Goal: Information Seeking & Learning: Understand process/instructions

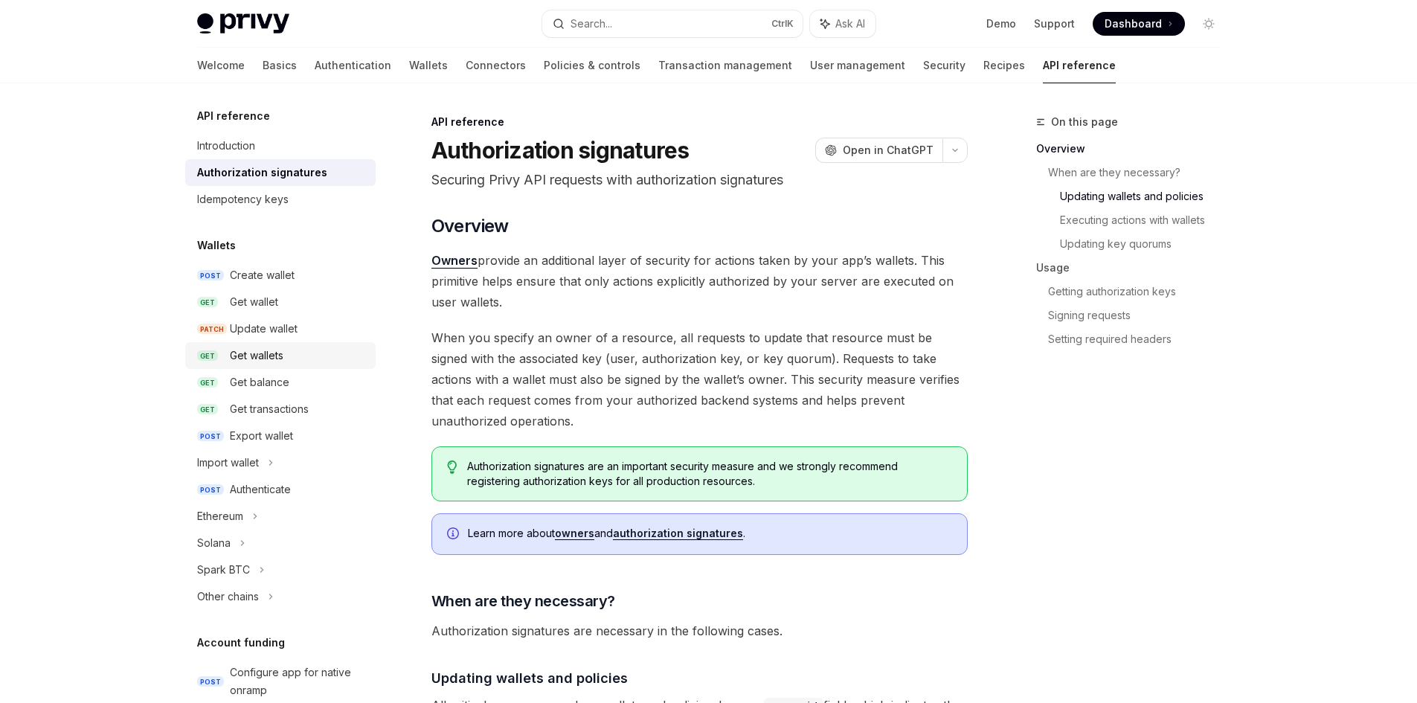
scroll to position [744, 0]
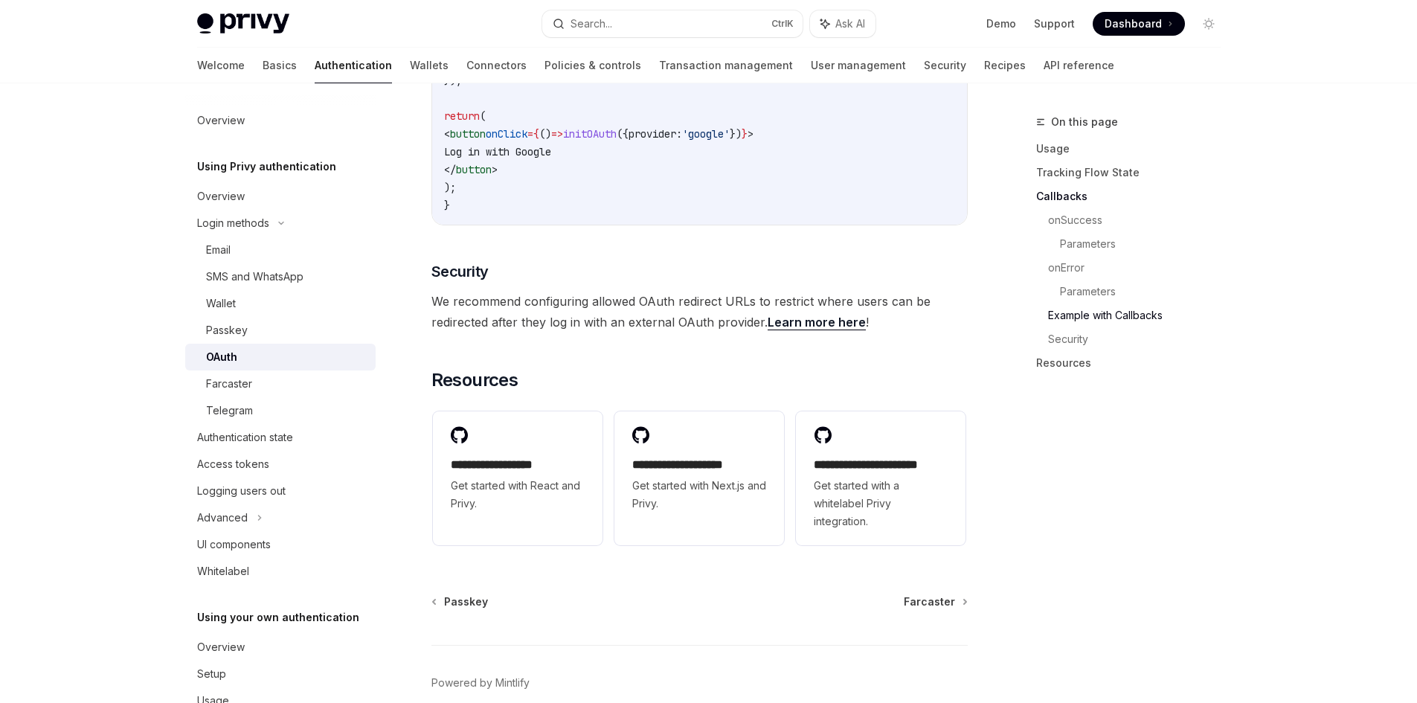
scroll to position [3086, 0]
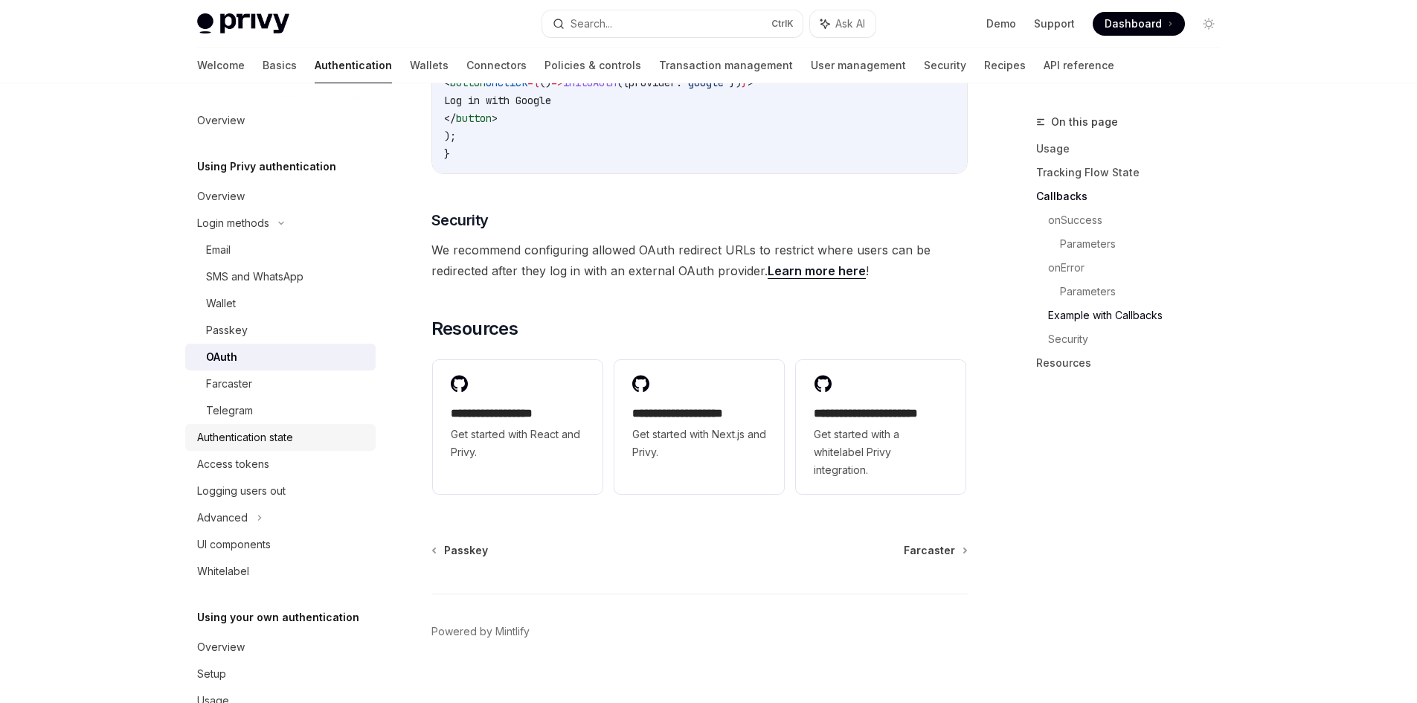
click at [302, 443] on div "Authentication state" at bounding box center [282, 437] width 170 height 18
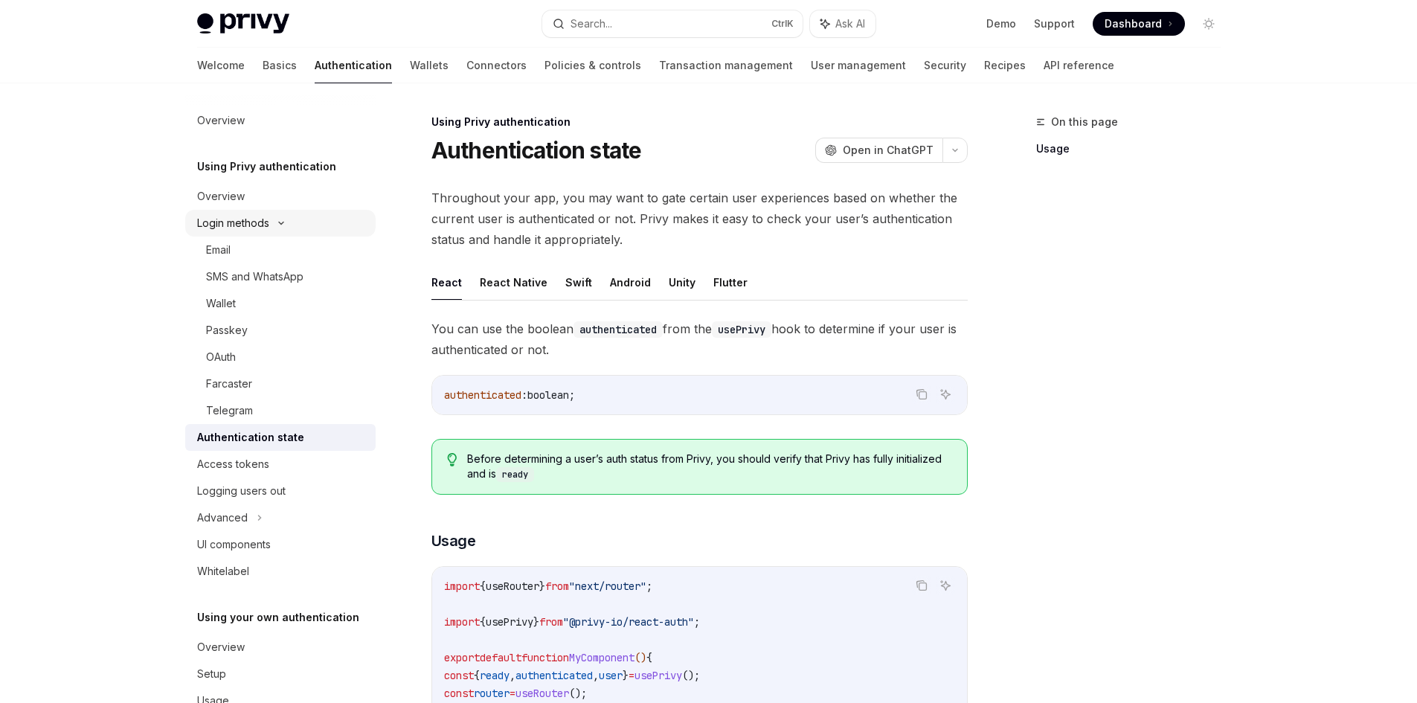
click at [274, 218] on div "Login methods" at bounding box center [280, 223] width 190 height 27
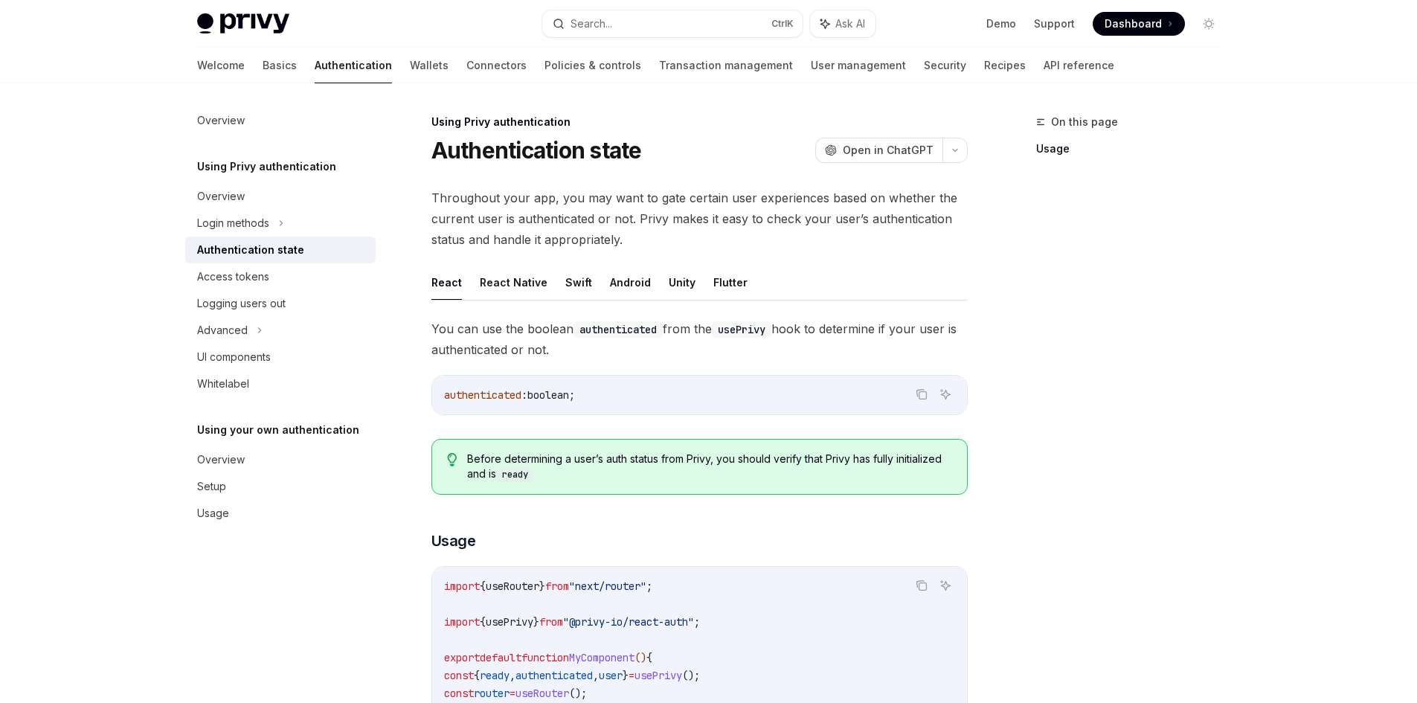
click at [354, 89] on div at bounding box center [280, 95] width 190 height 24
click at [410, 61] on link "Wallets" at bounding box center [429, 66] width 39 height 36
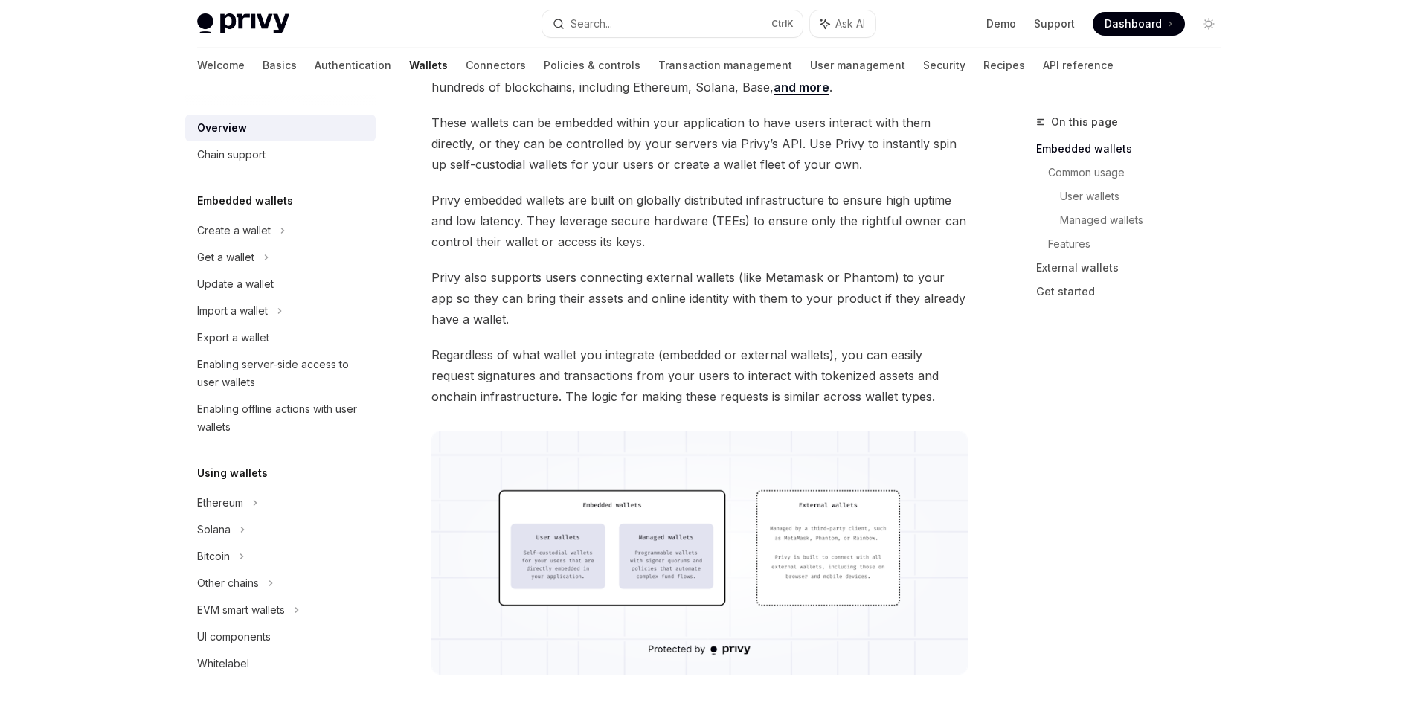
scroll to position [74, 0]
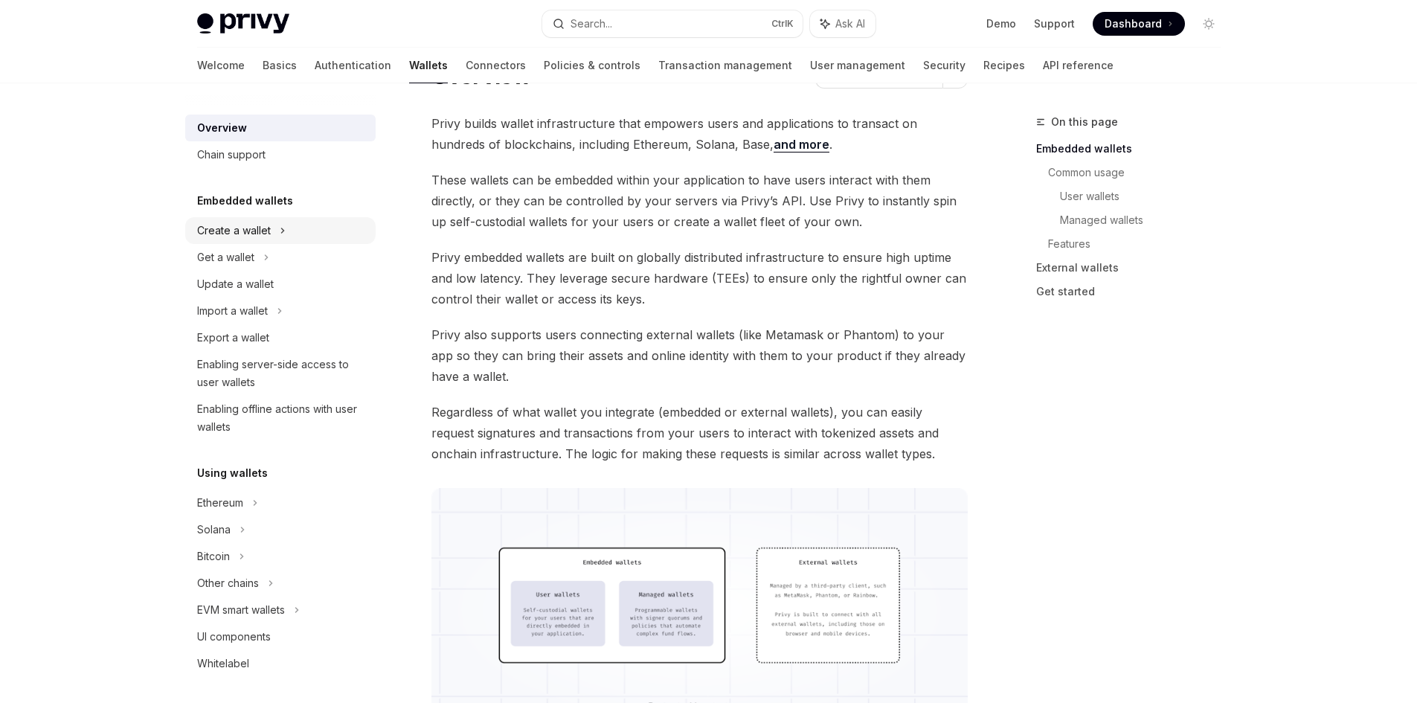
click at [281, 236] on icon at bounding box center [283, 231] width 6 height 18
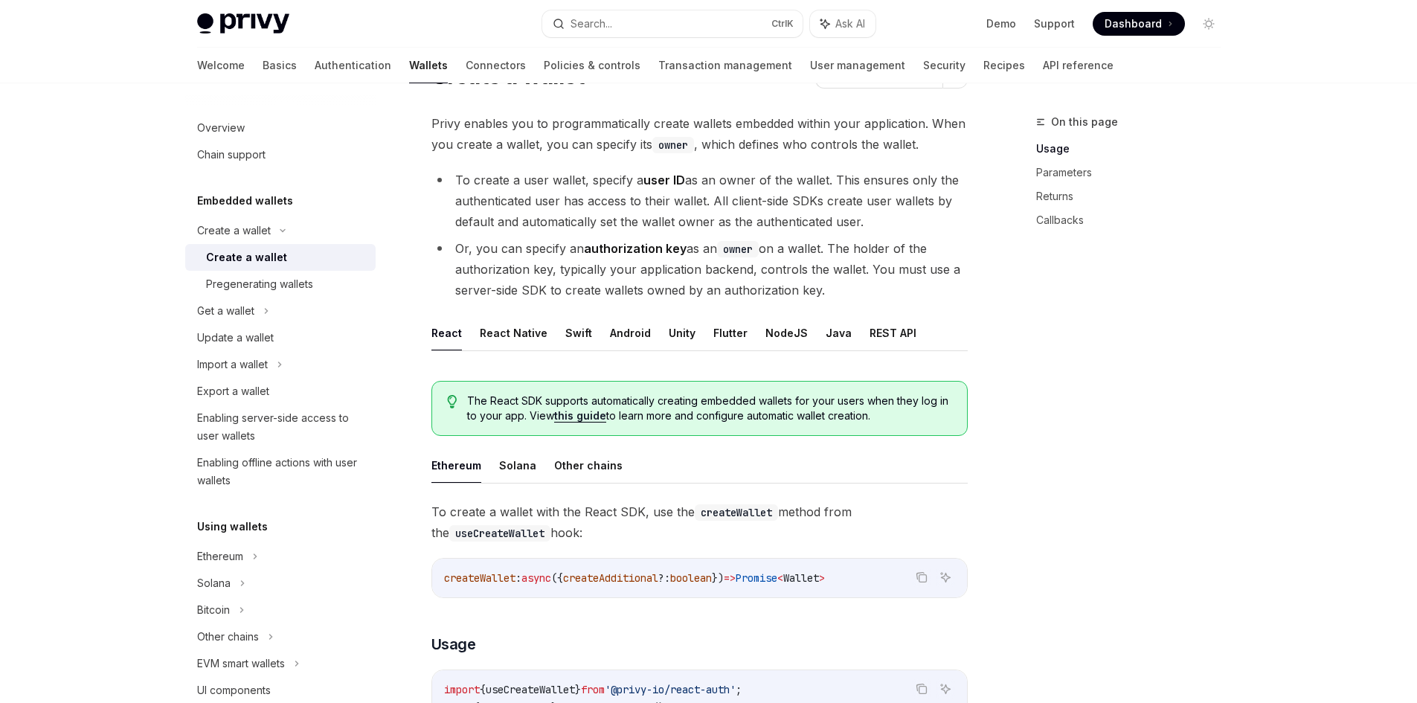
click at [270, 260] on div "Create a wallet" at bounding box center [246, 257] width 81 height 18
click at [263, 300] on div "Get a wallet" at bounding box center [280, 310] width 190 height 27
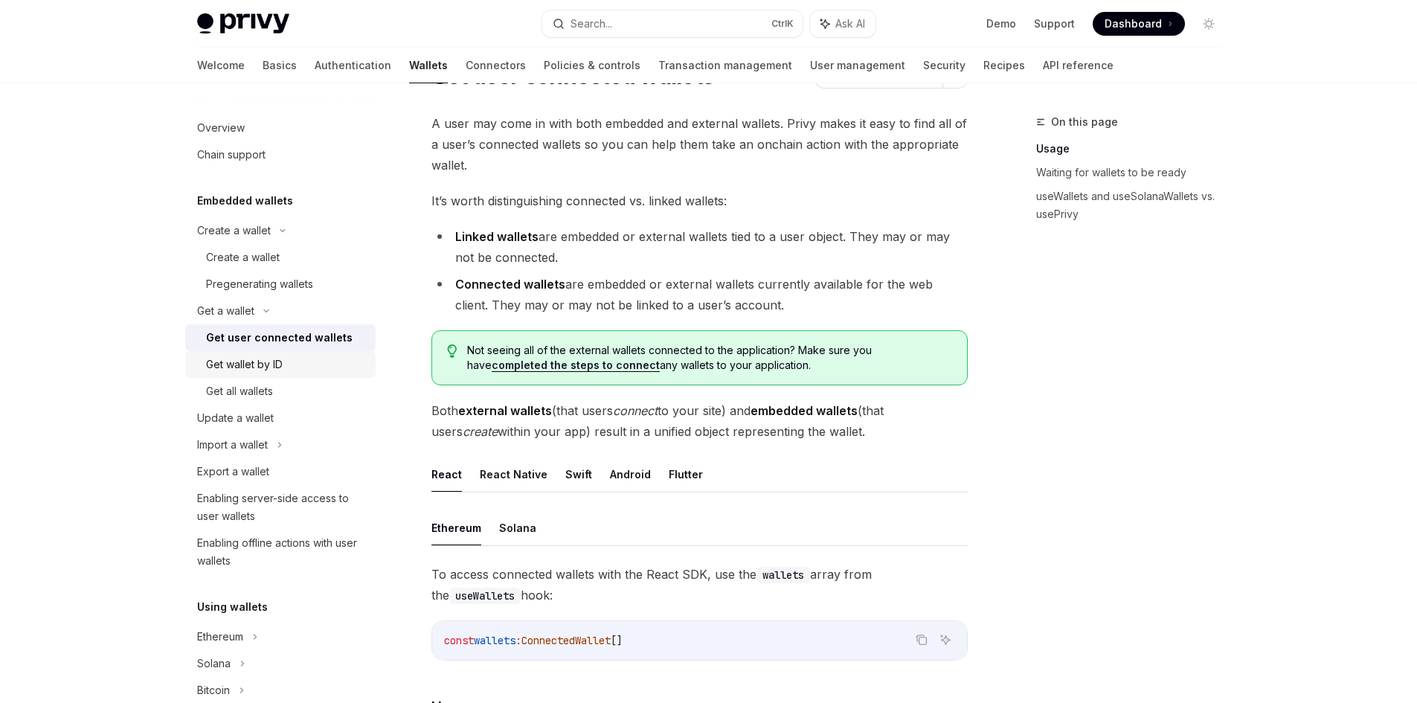
click at [309, 376] on link "Get wallet by ID" at bounding box center [280, 364] width 190 height 27
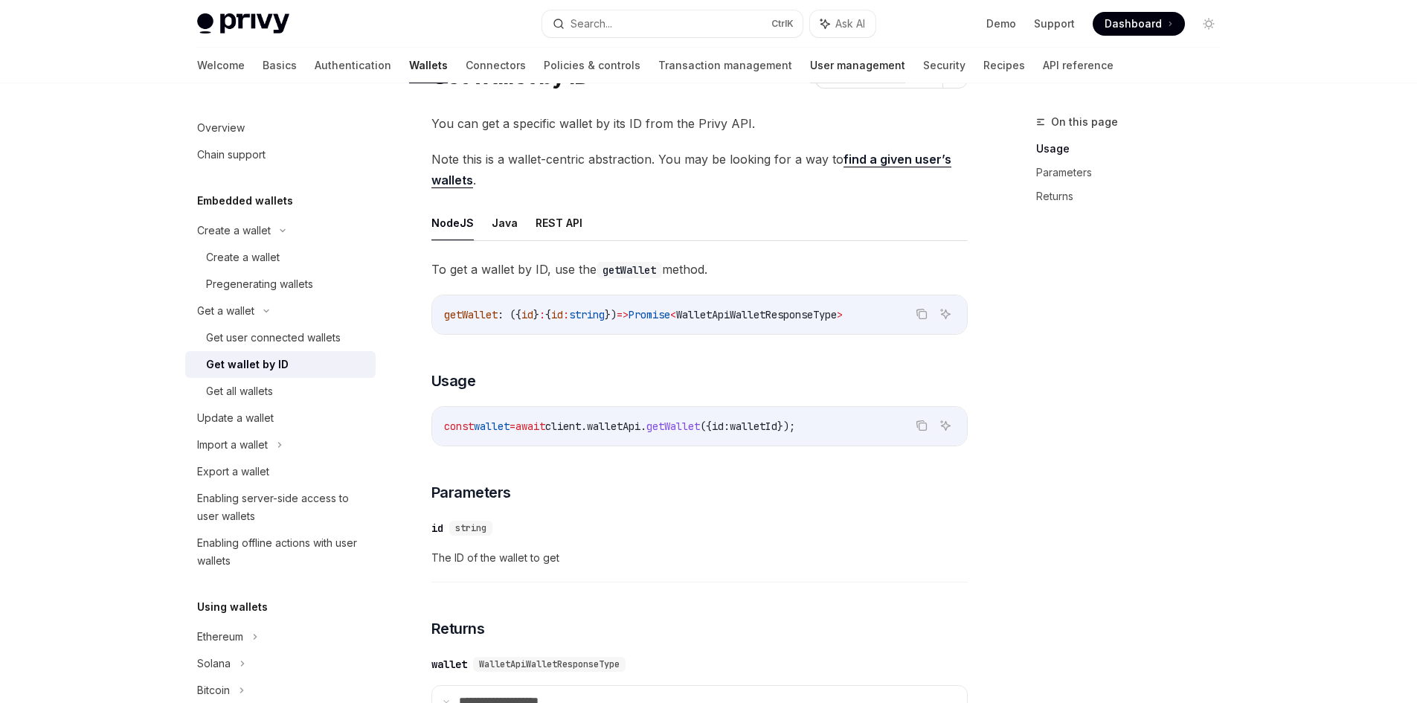
click at [810, 62] on link "User management" at bounding box center [857, 66] width 95 height 36
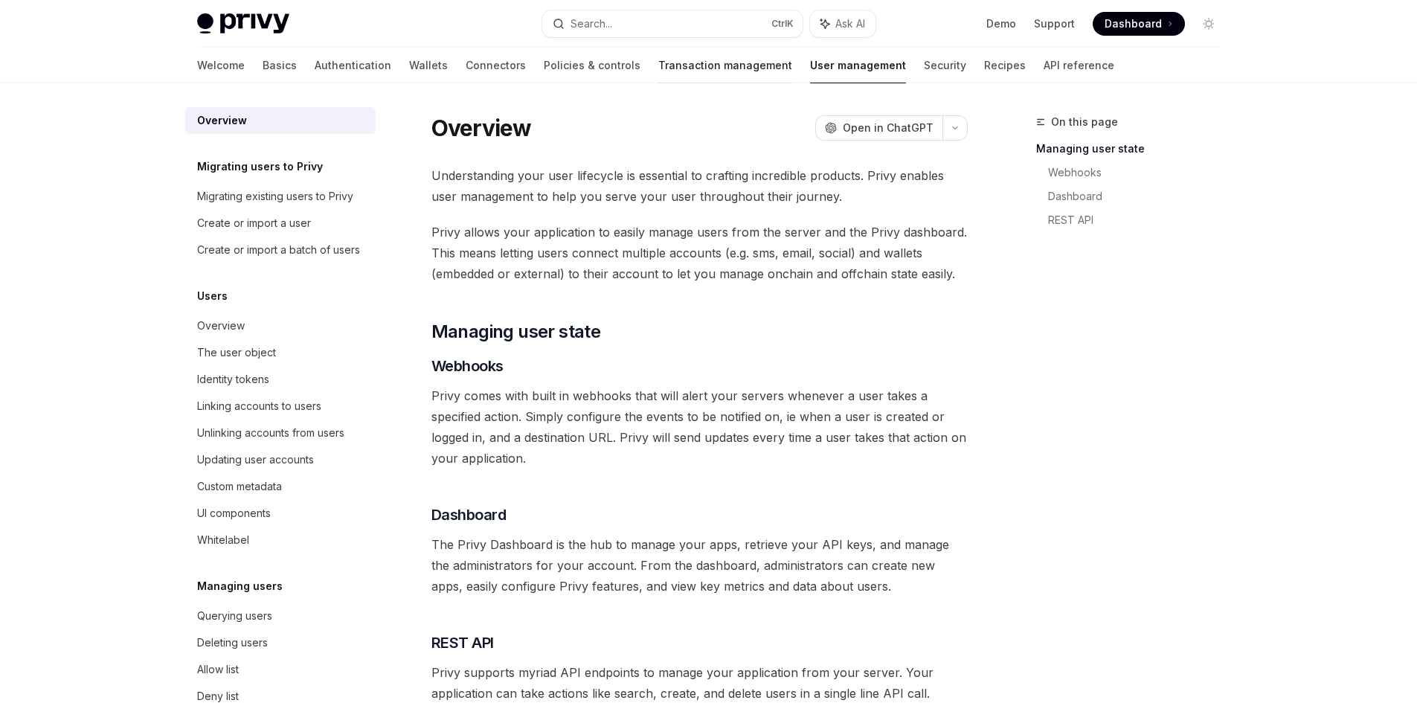
click at [658, 74] on link "Transaction management" at bounding box center [725, 66] width 134 height 36
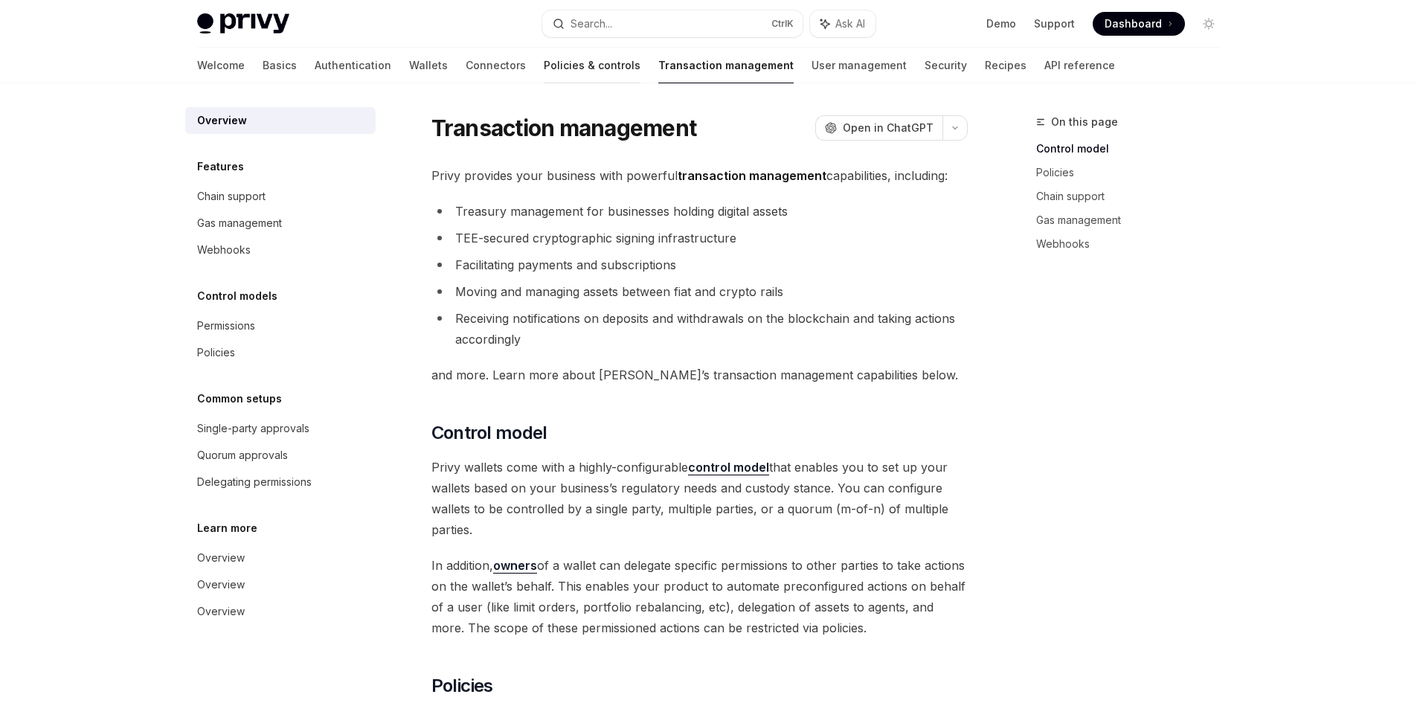
click at [544, 69] on link "Policies & controls" at bounding box center [592, 66] width 97 height 36
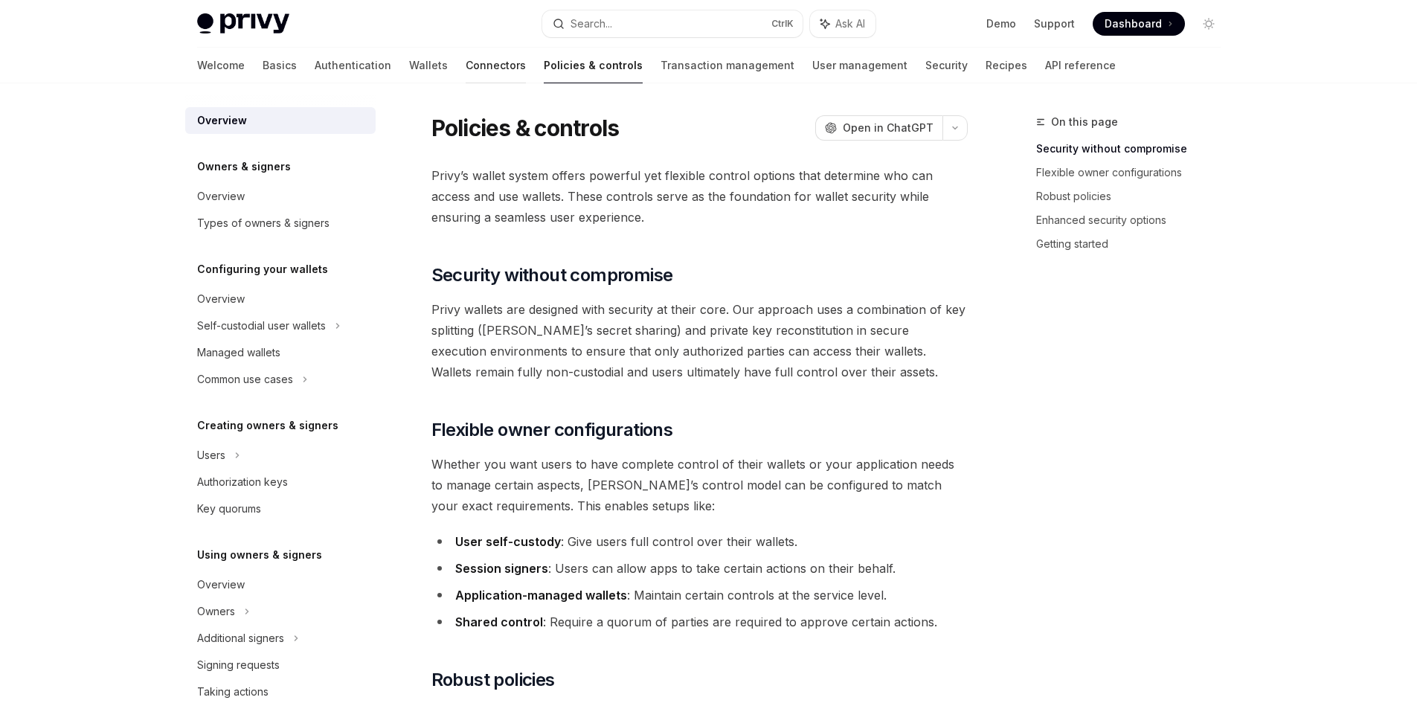
click at [466, 66] on link "Connectors" at bounding box center [496, 66] width 60 height 36
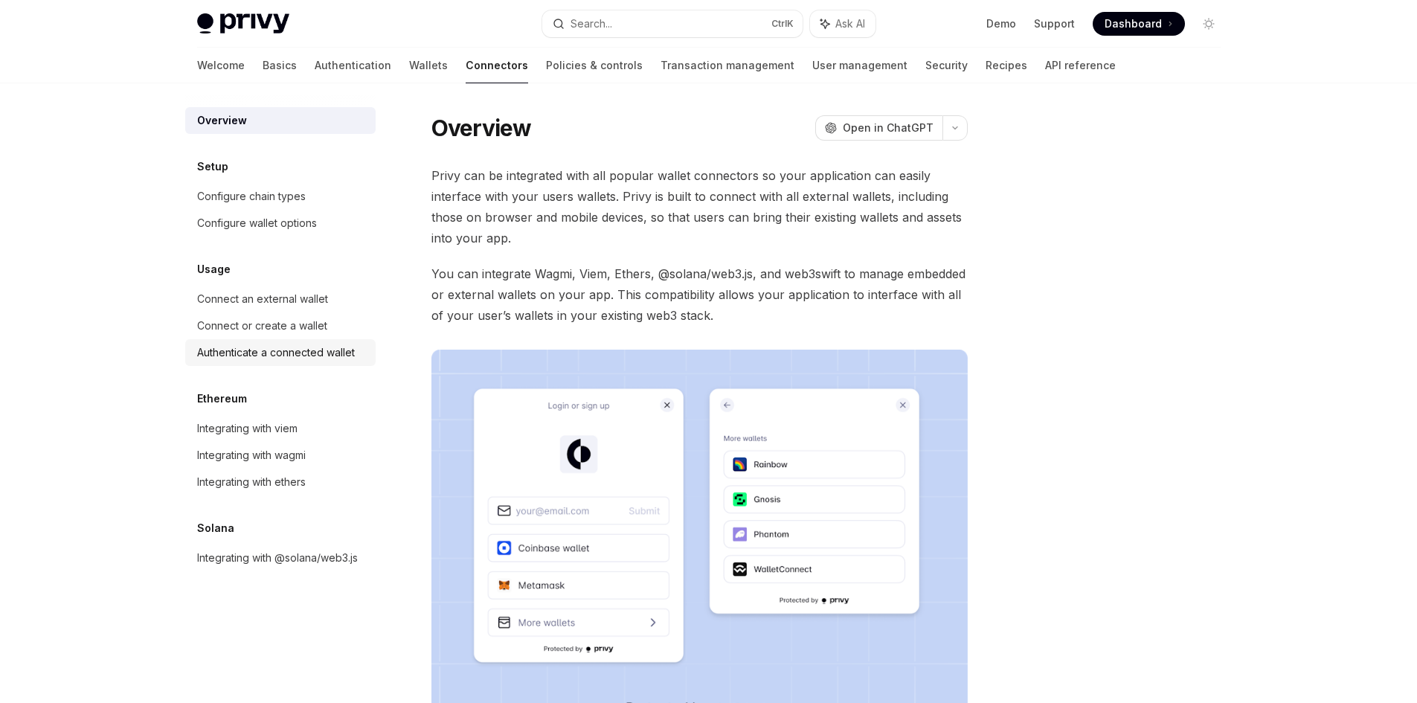
click at [299, 361] on div "Authenticate a connected wallet" at bounding box center [276, 353] width 158 height 18
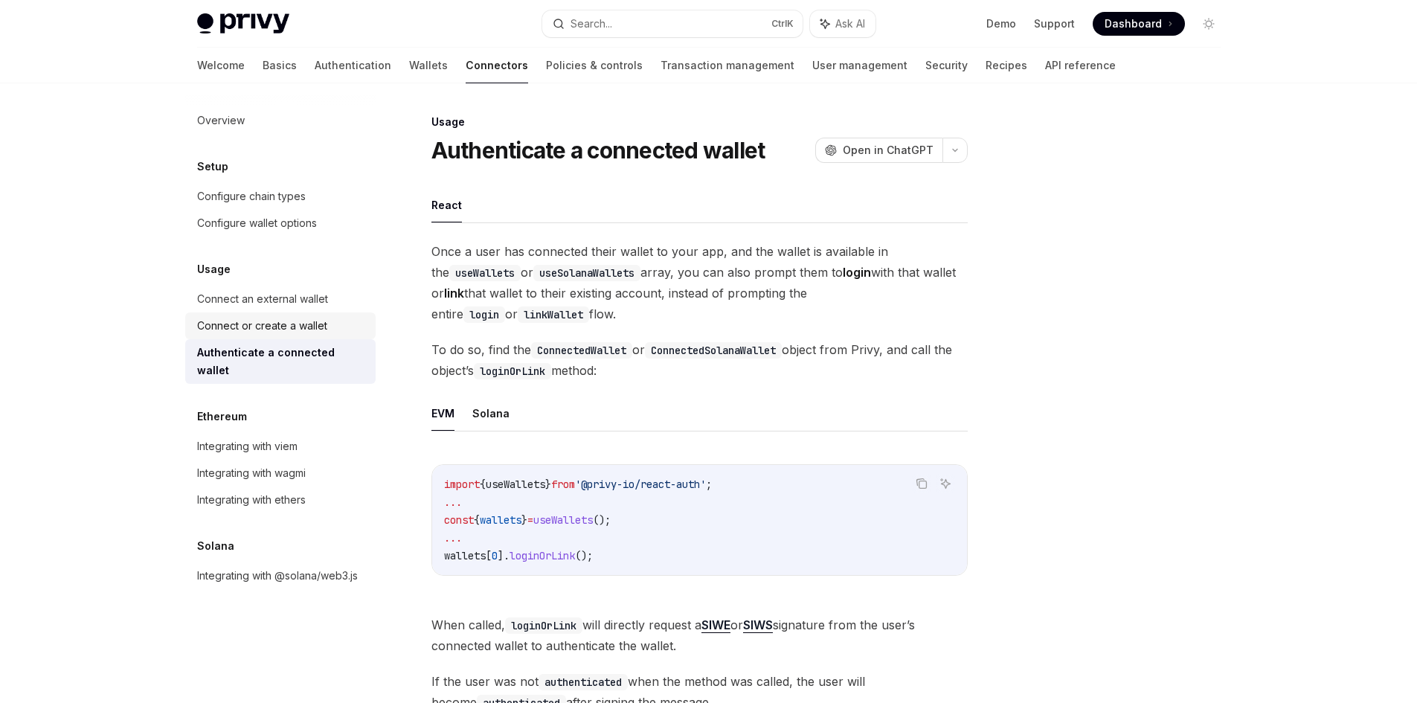
click at [303, 335] on link "Connect or create a wallet" at bounding box center [280, 325] width 190 height 27
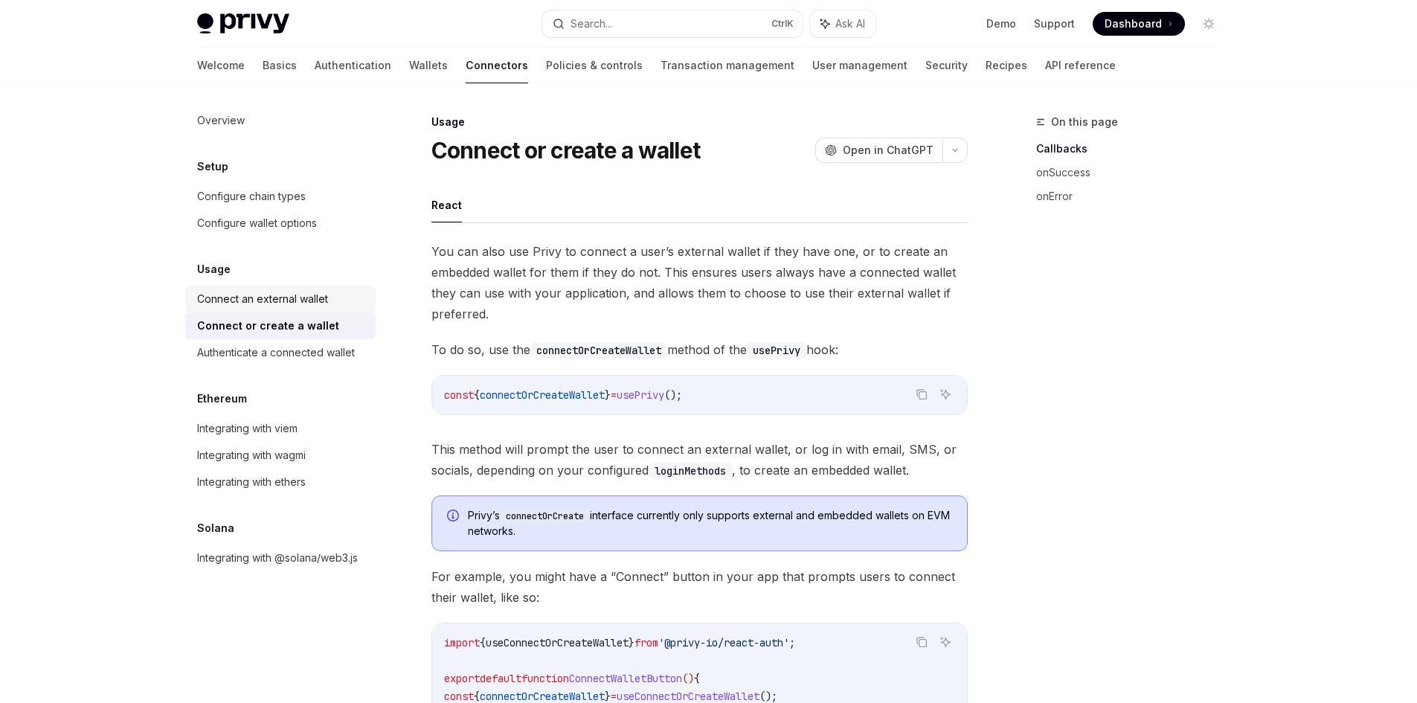
click at [311, 296] on div "Connect an external wallet" at bounding box center [262, 299] width 131 height 18
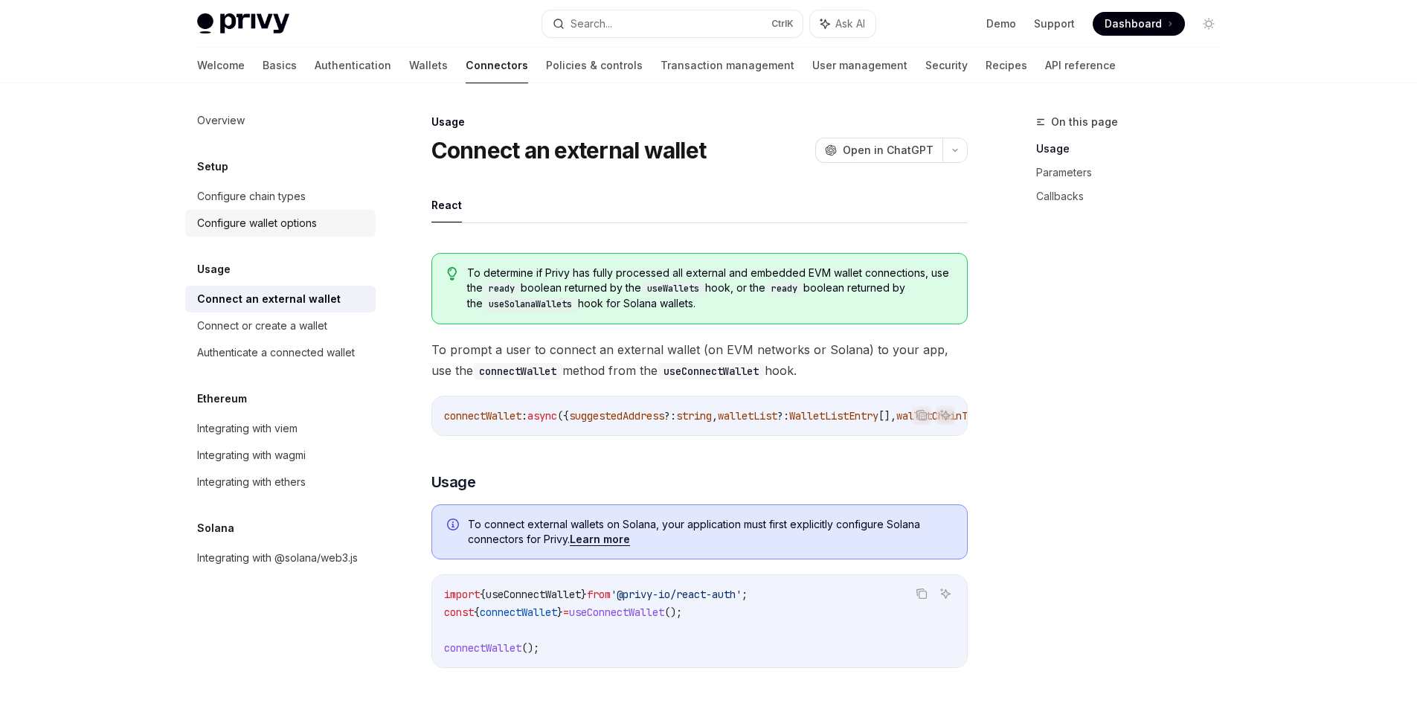
click at [309, 228] on div "Configure wallet options" at bounding box center [257, 223] width 120 height 18
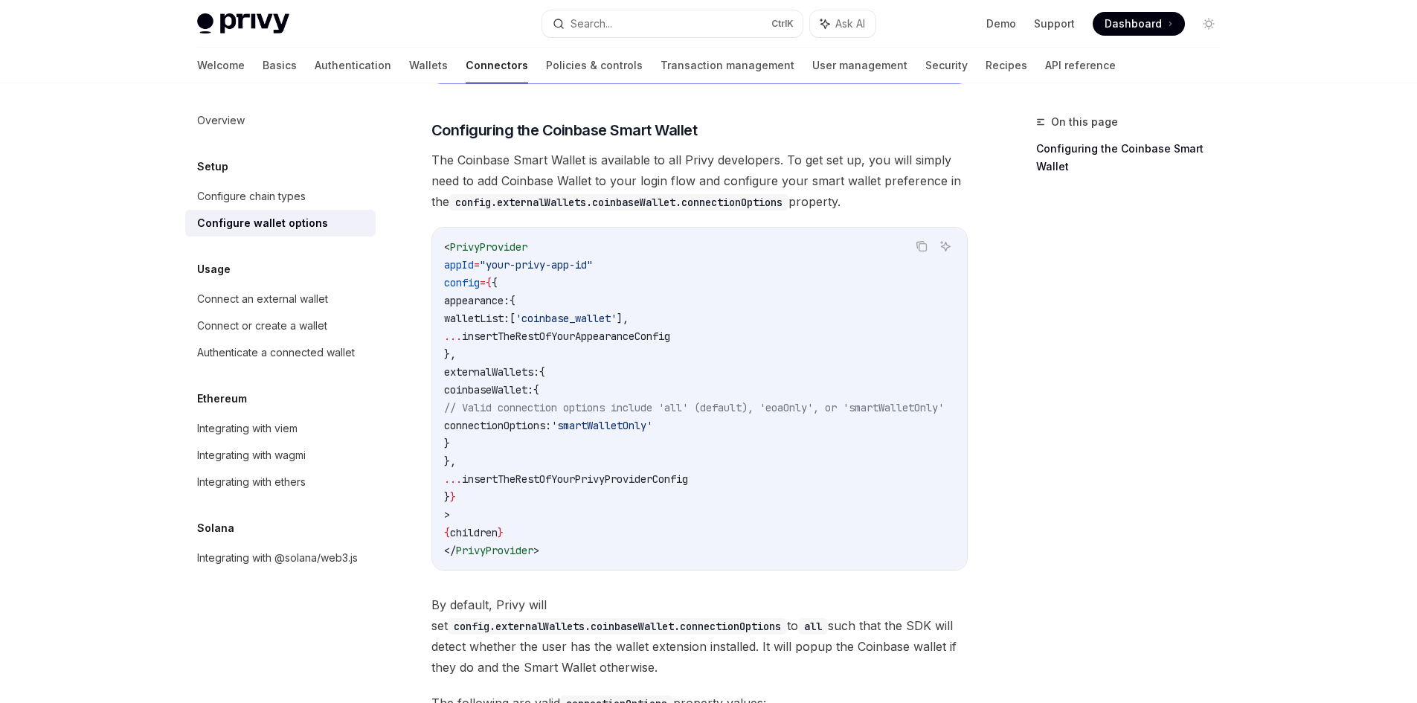
scroll to position [1487, 0]
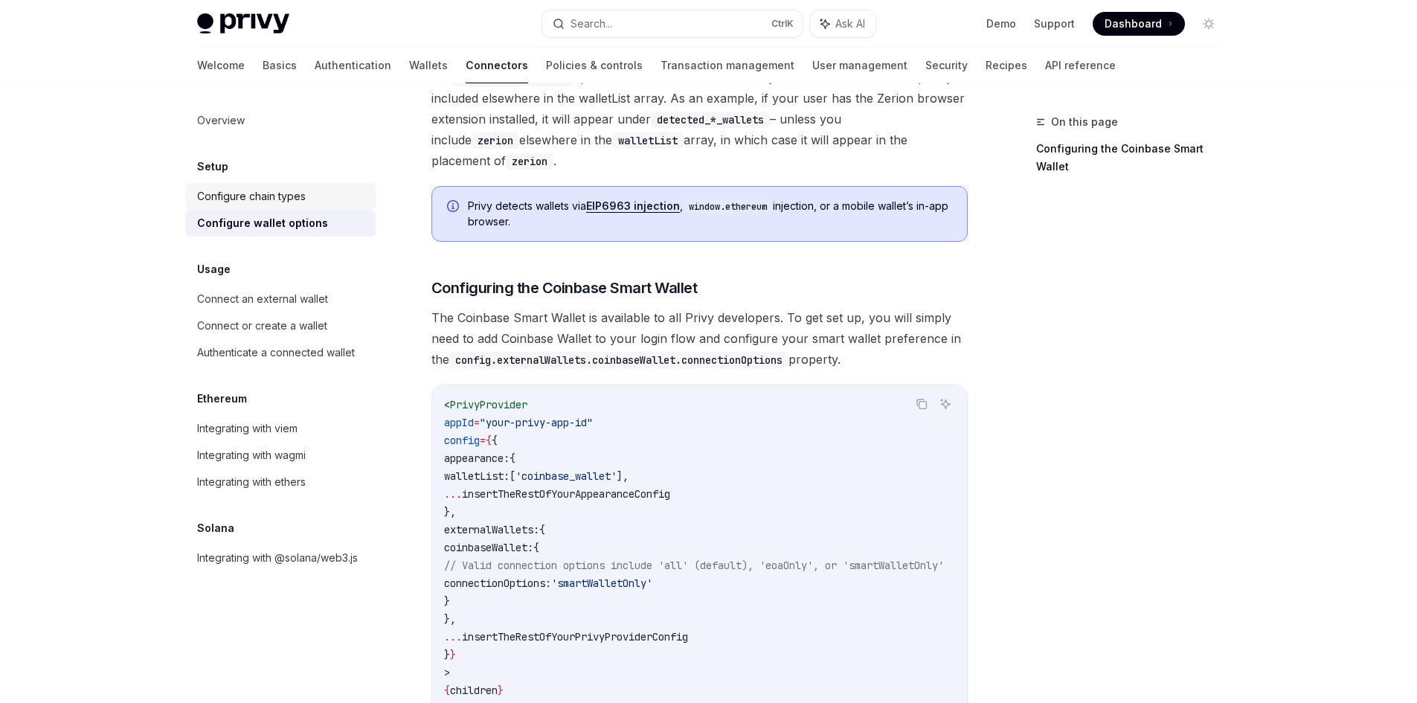
click at [306, 202] on div "Configure chain types" at bounding box center [282, 196] width 170 height 18
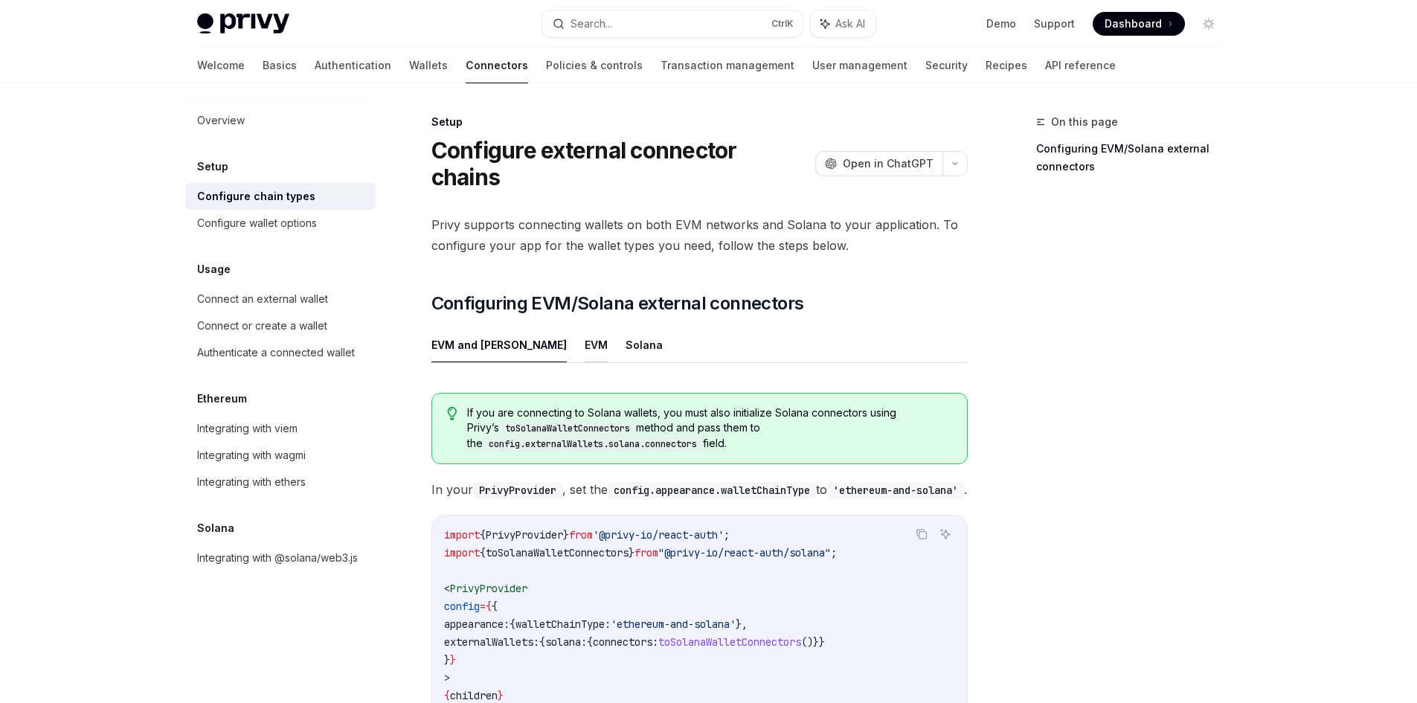
click at [585, 327] on button "EVM" at bounding box center [596, 344] width 23 height 35
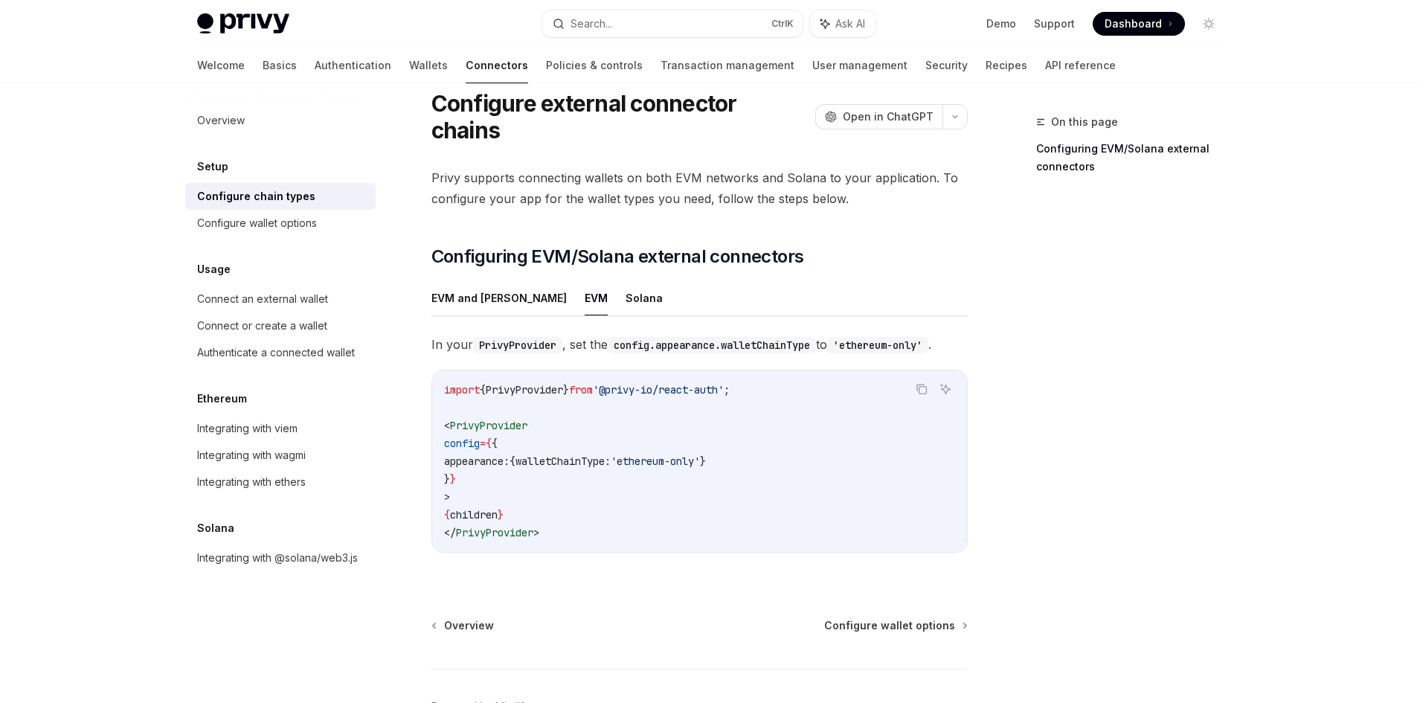
scroll to position [74, 0]
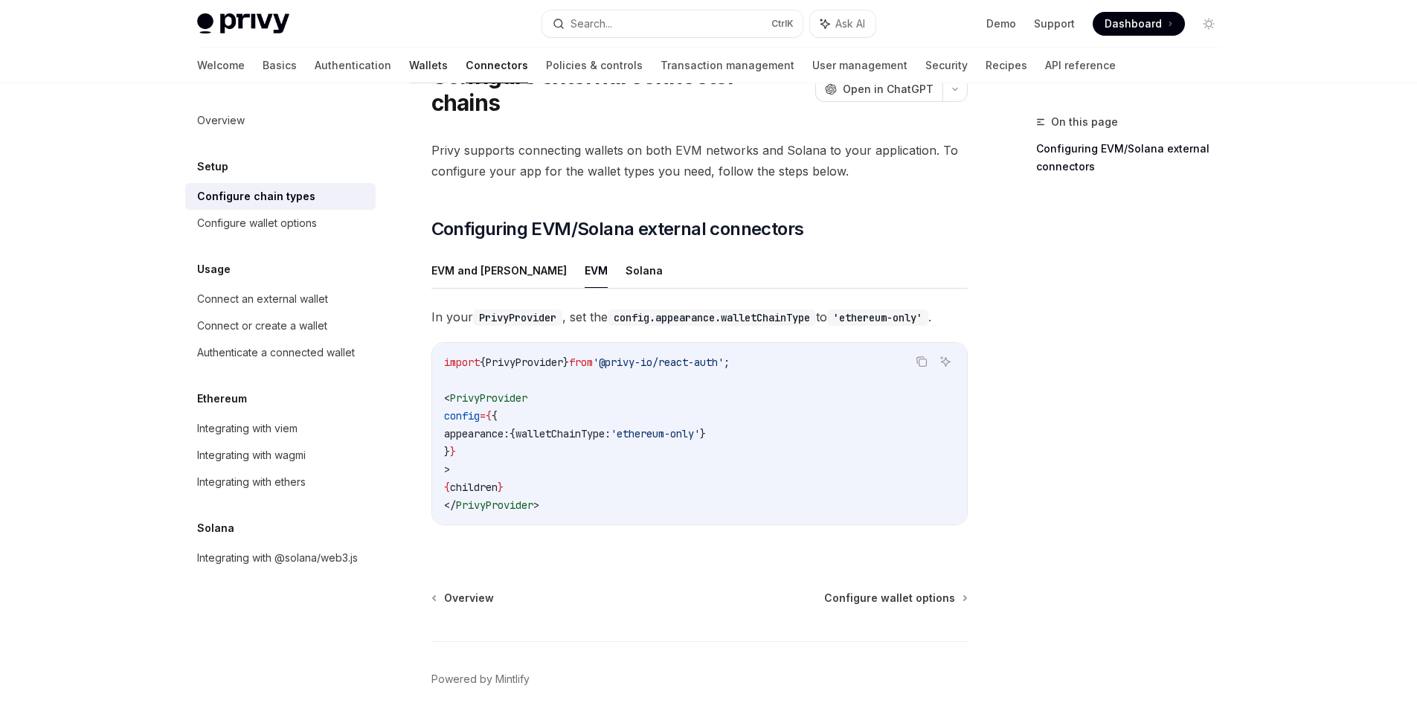
click at [409, 62] on link "Wallets" at bounding box center [428, 66] width 39 height 36
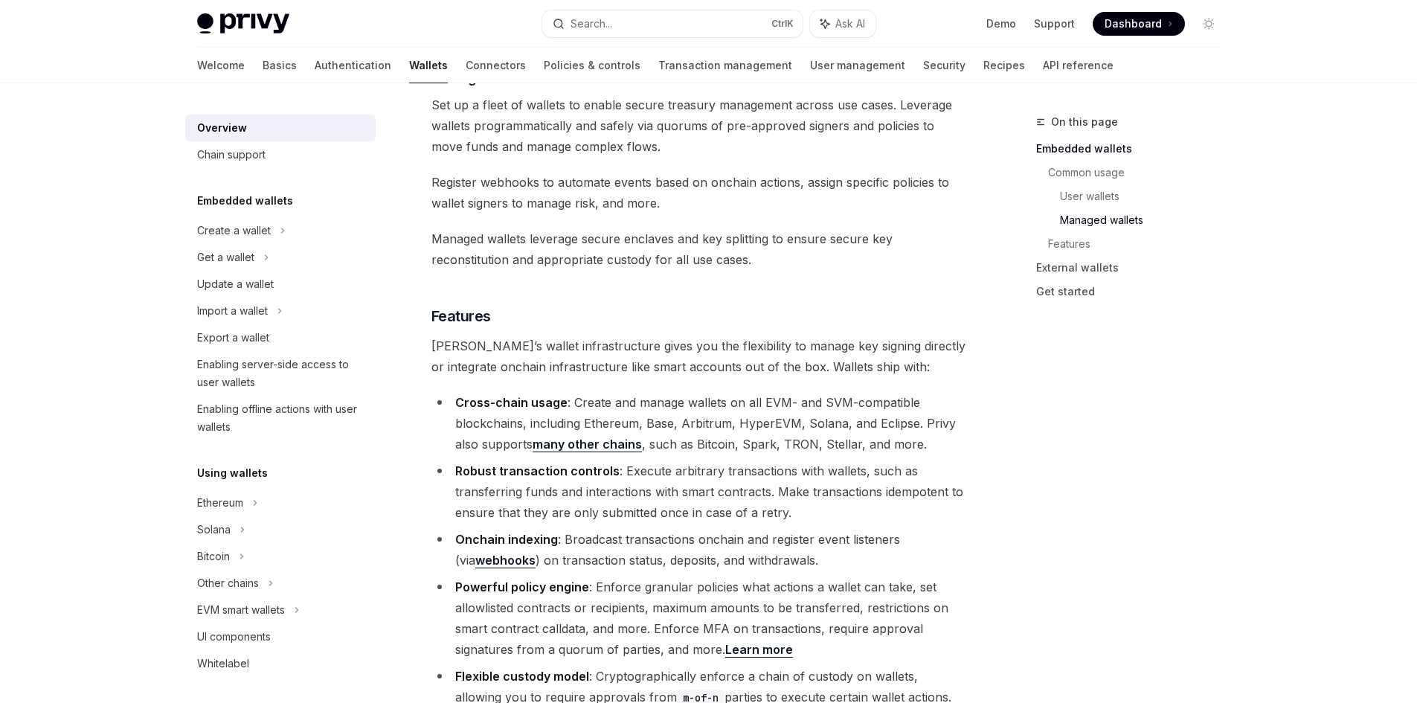
scroll to position [1562, 0]
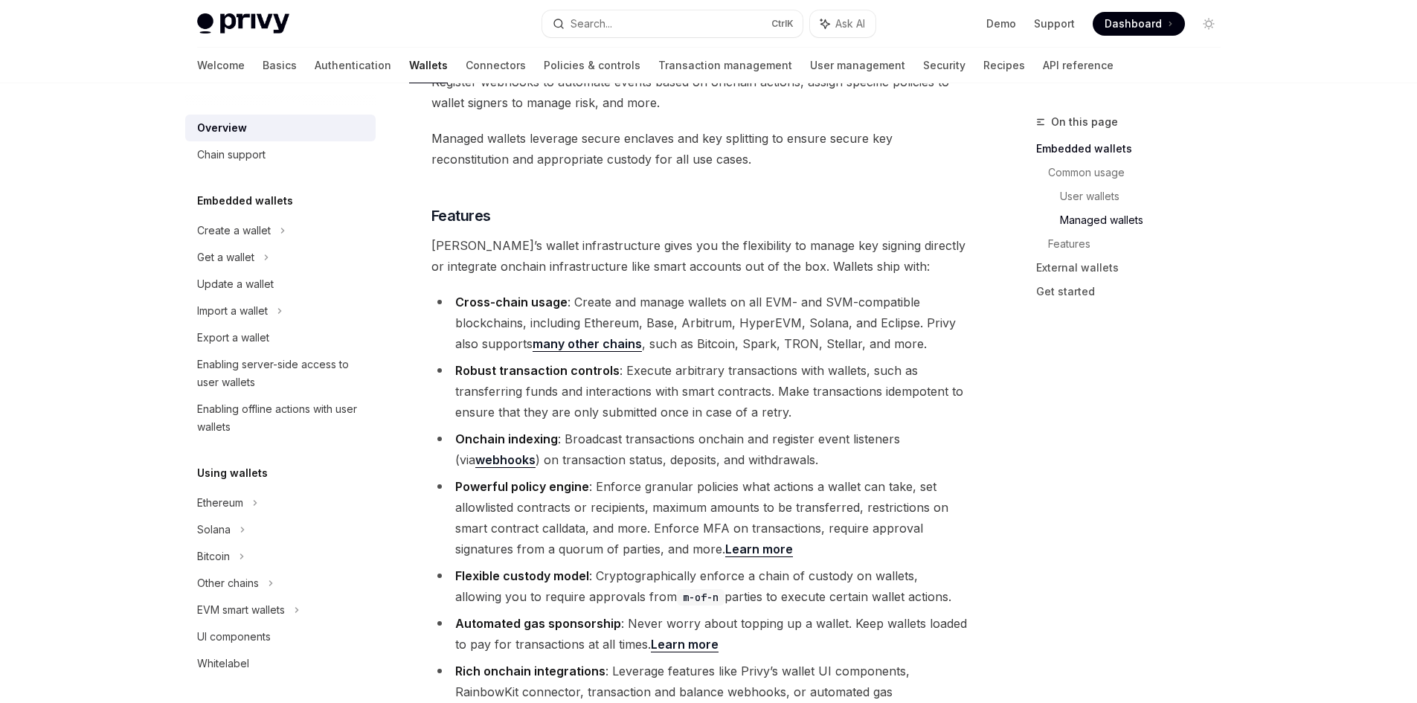
click at [847, 565] on li "Flexible custody model : Cryptographically enforce a chain of custody on wallet…" at bounding box center [699, 586] width 536 height 42
click at [973, 702] on div "On this page Embedded wallets Common usage User wallets Managed wallets Feature…" at bounding box center [708, 2] width 1047 height 2961
click at [315, 63] on link "Authentication" at bounding box center [353, 66] width 77 height 36
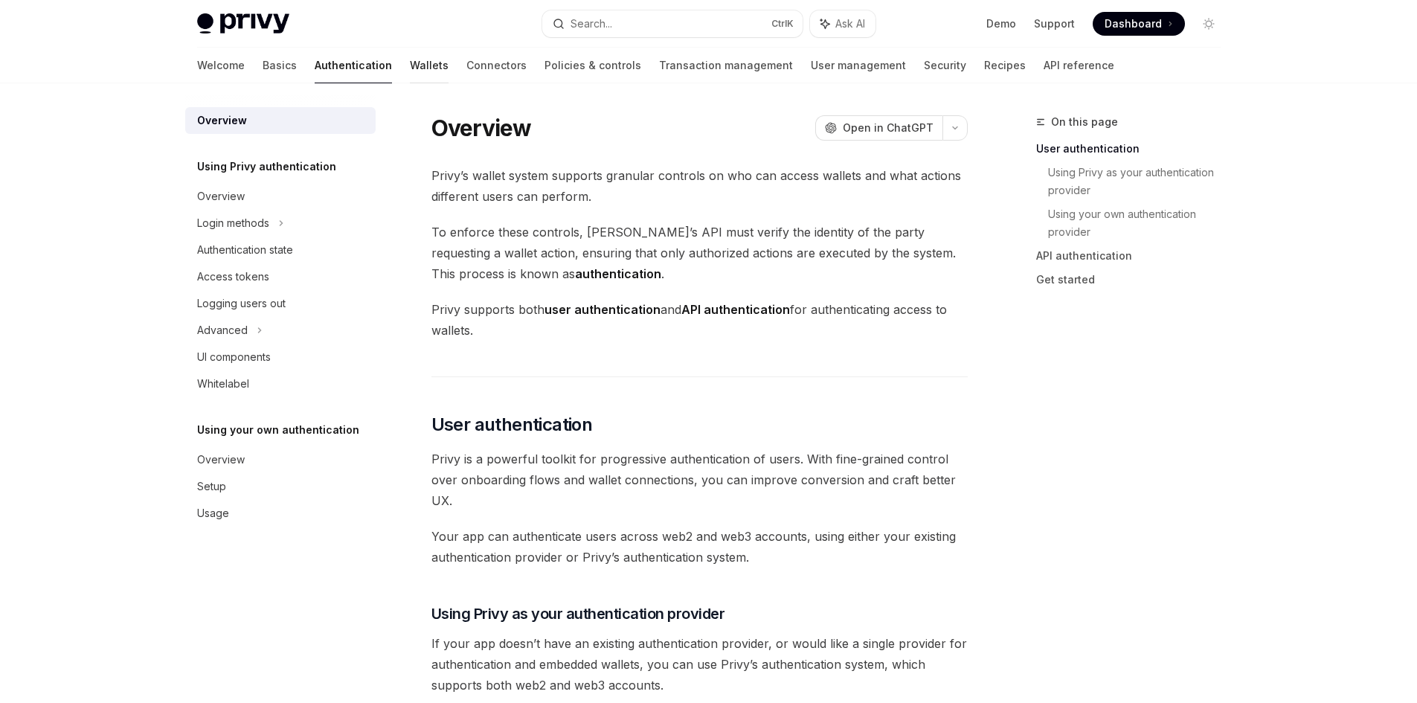
click at [410, 68] on link "Wallets" at bounding box center [429, 66] width 39 height 36
type textarea "*"
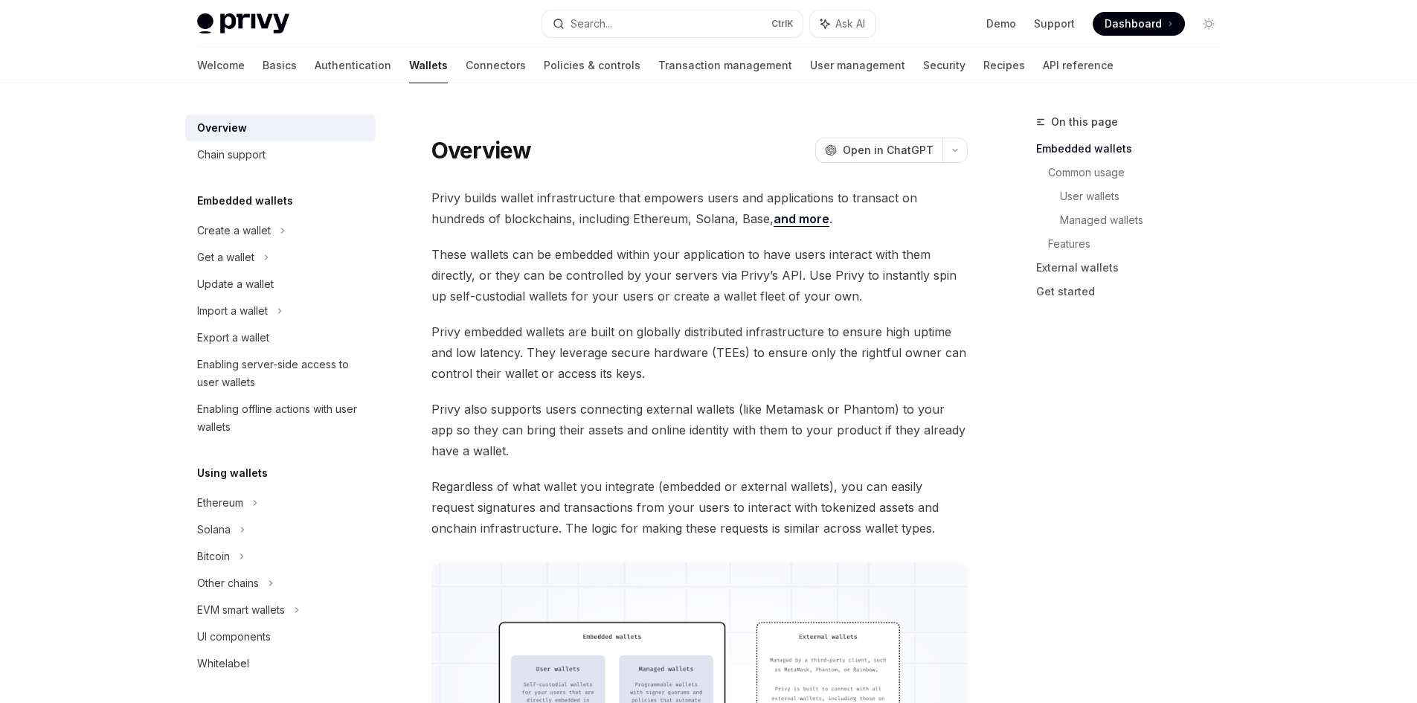
click at [282, 373] on div "Enabling server-side access to user wallets" at bounding box center [282, 373] width 170 height 36
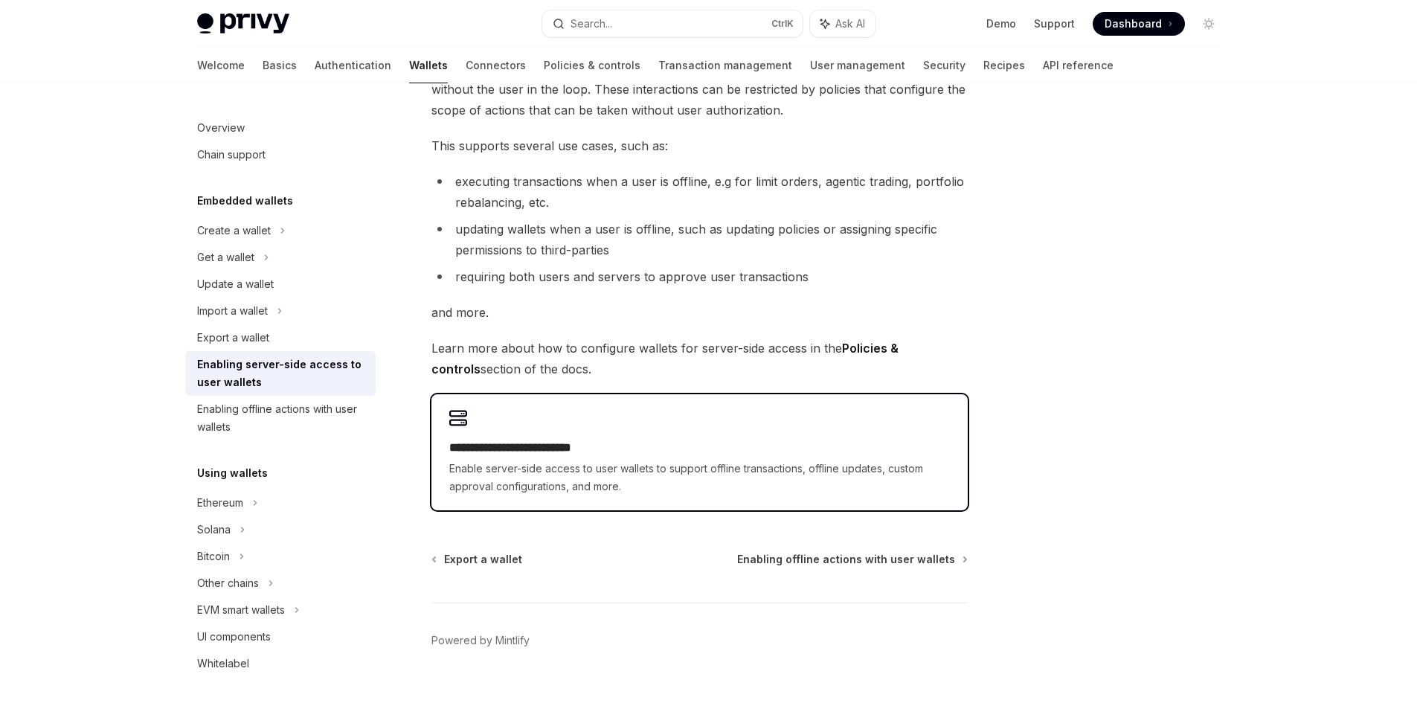
scroll to position [184, 0]
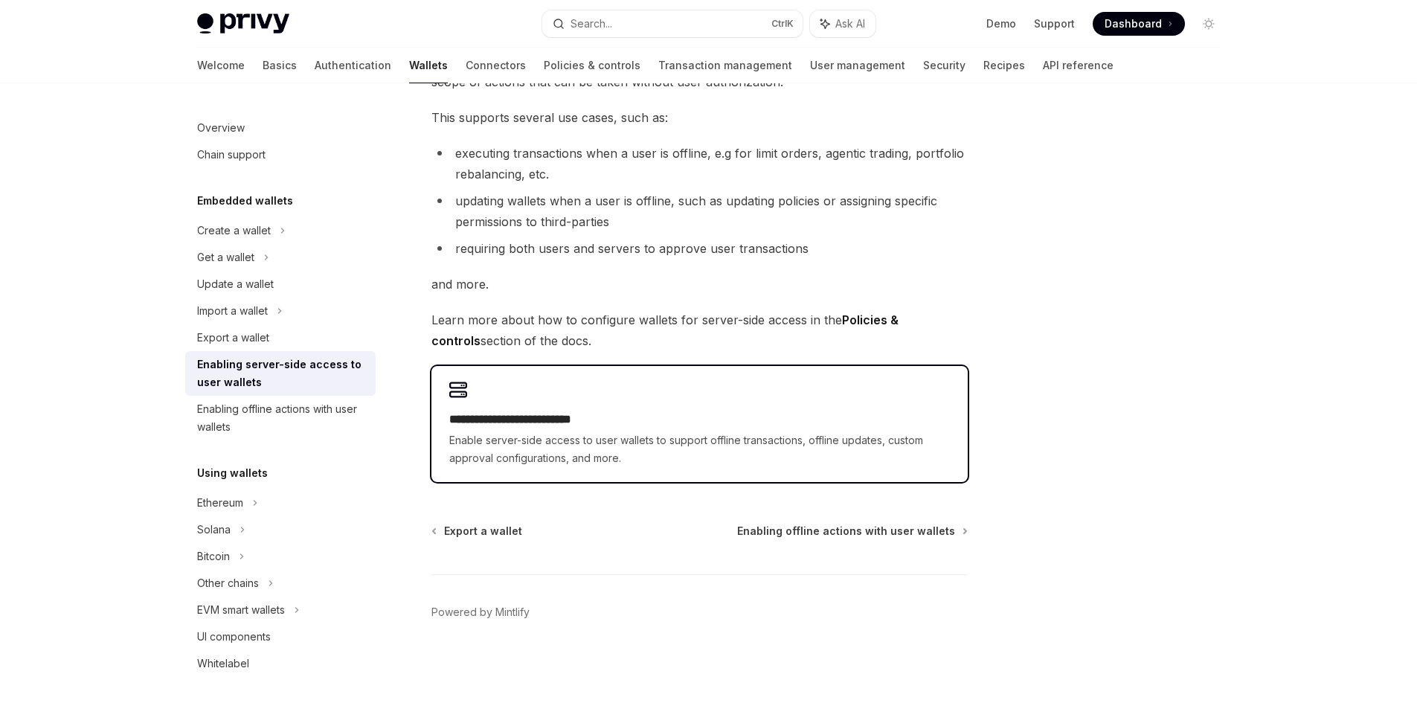
click at [591, 428] on div "**********" at bounding box center [699, 439] width 500 height 57
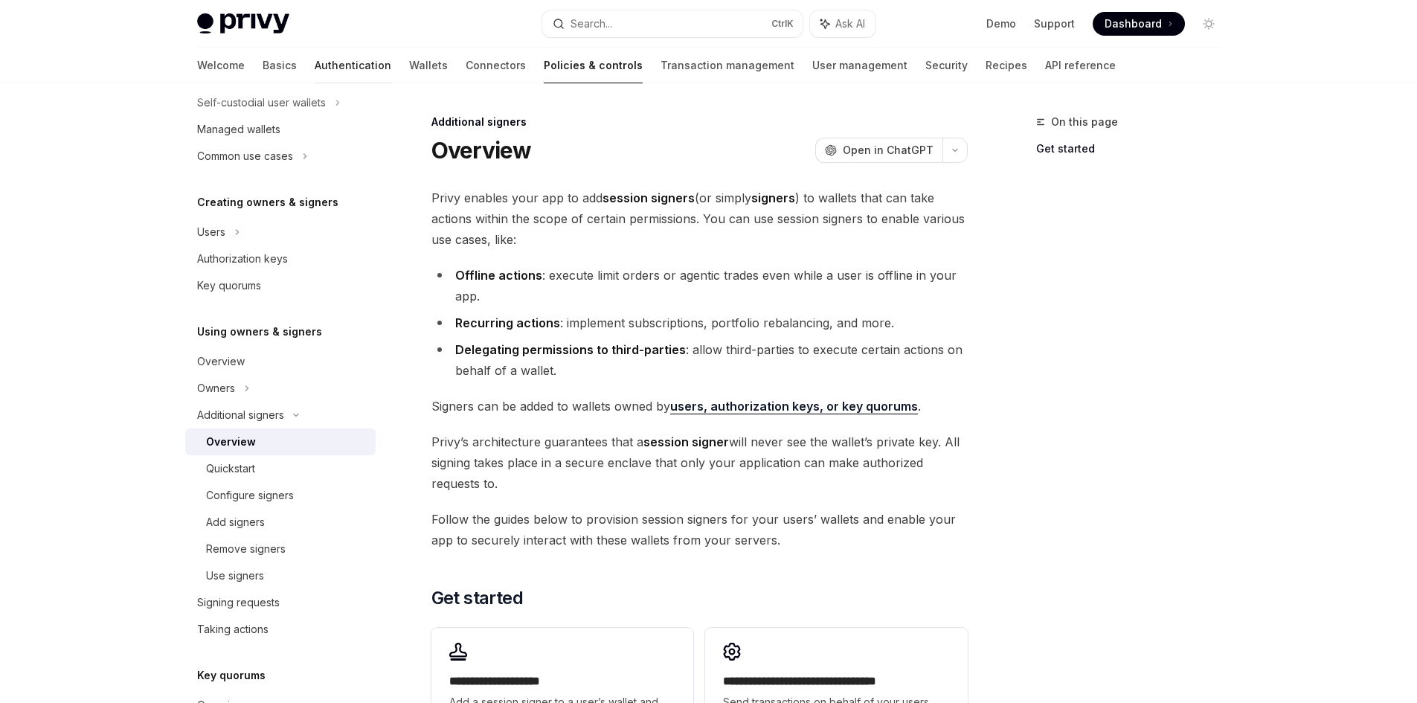
click at [315, 66] on link "Authentication" at bounding box center [353, 66] width 77 height 36
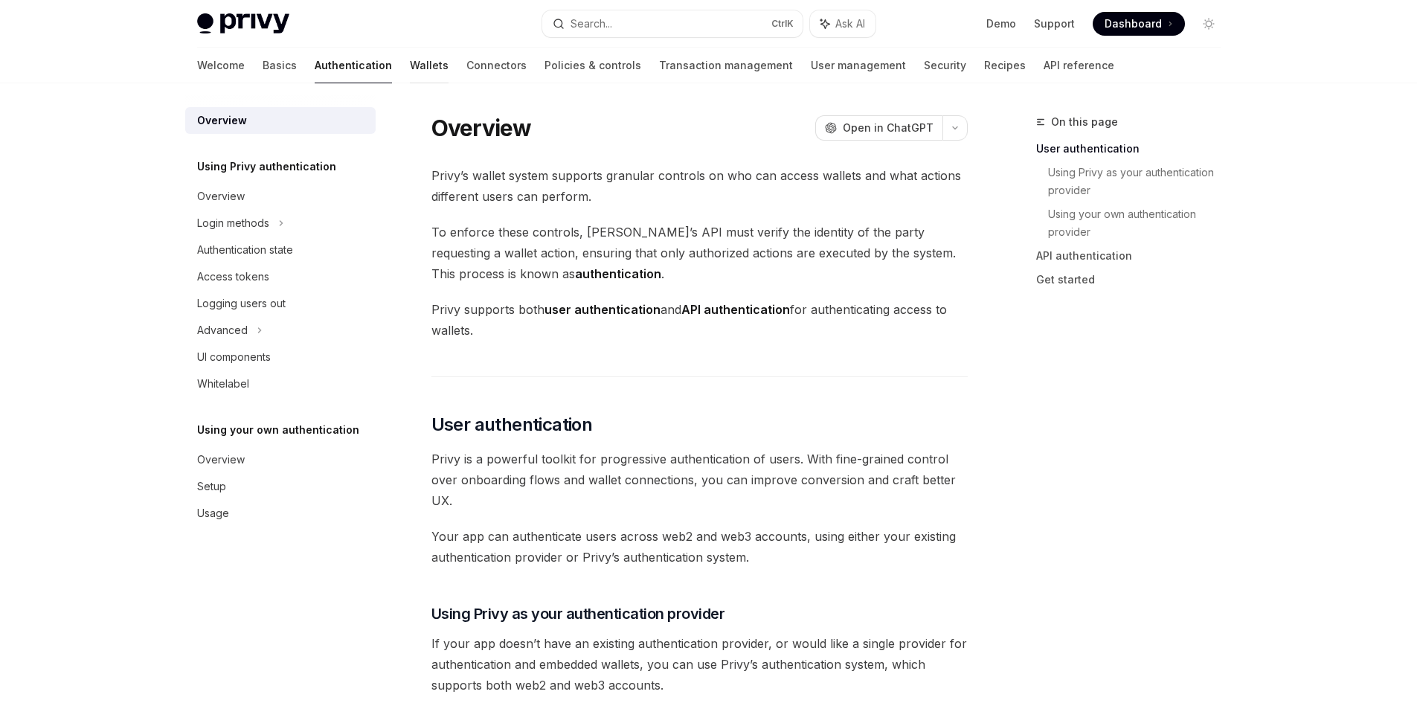
click at [410, 59] on link "Wallets" at bounding box center [429, 66] width 39 height 36
type textarea "*"
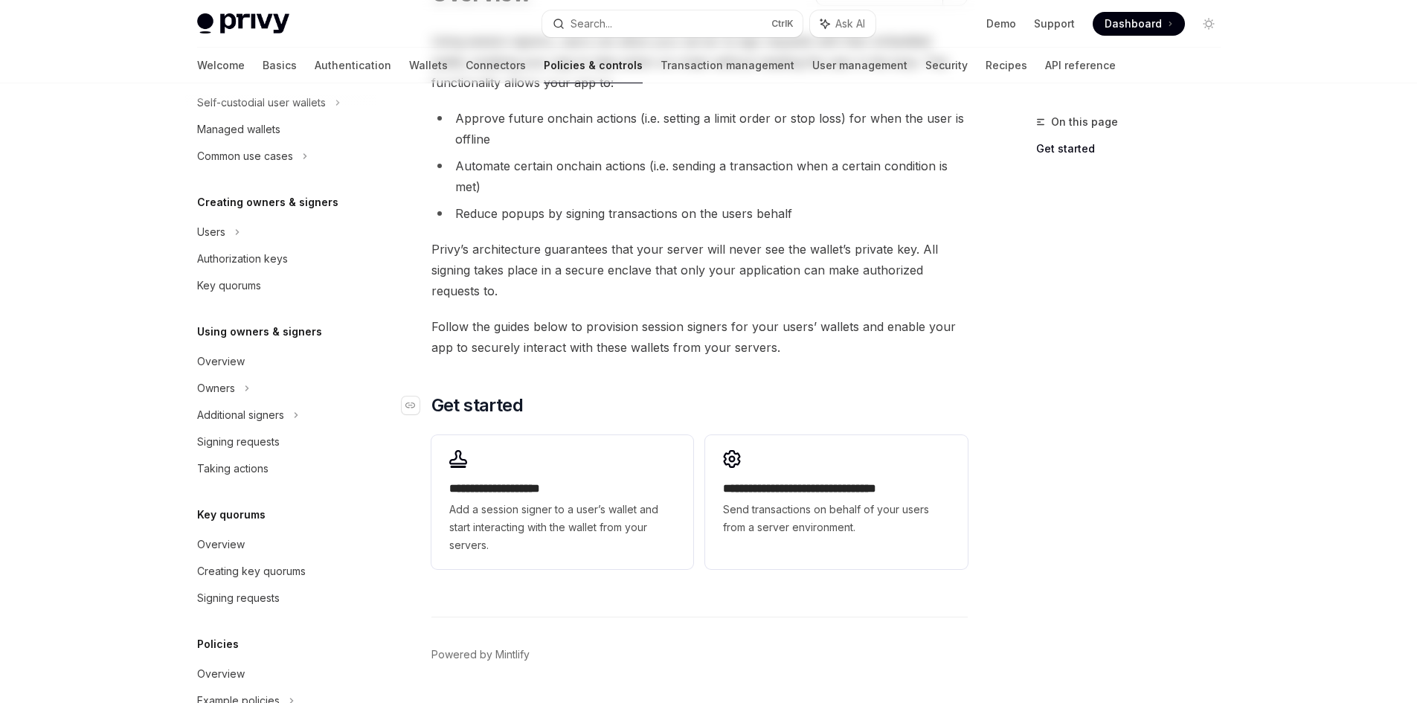
scroll to position [177, 0]
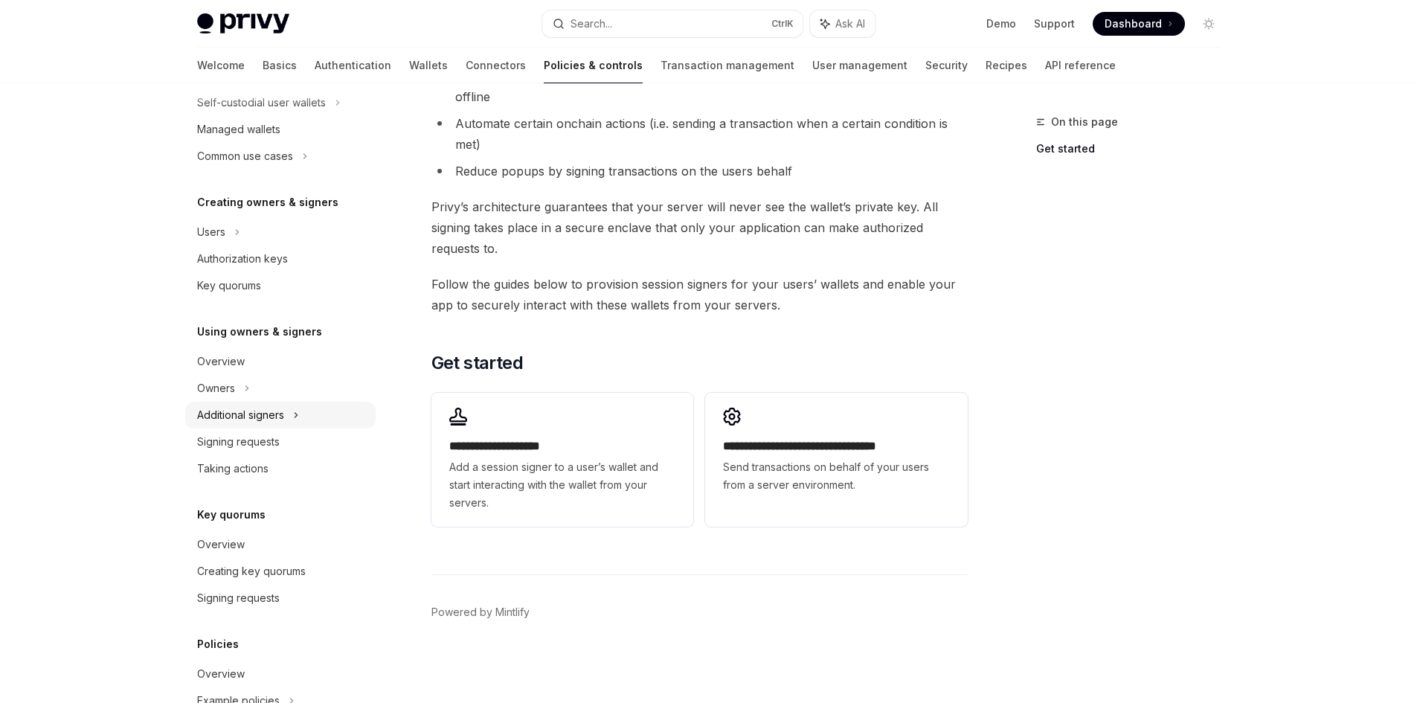
click at [226, 409] on div "Additional signers" at bounding box center [240, 415] width 87 height 18
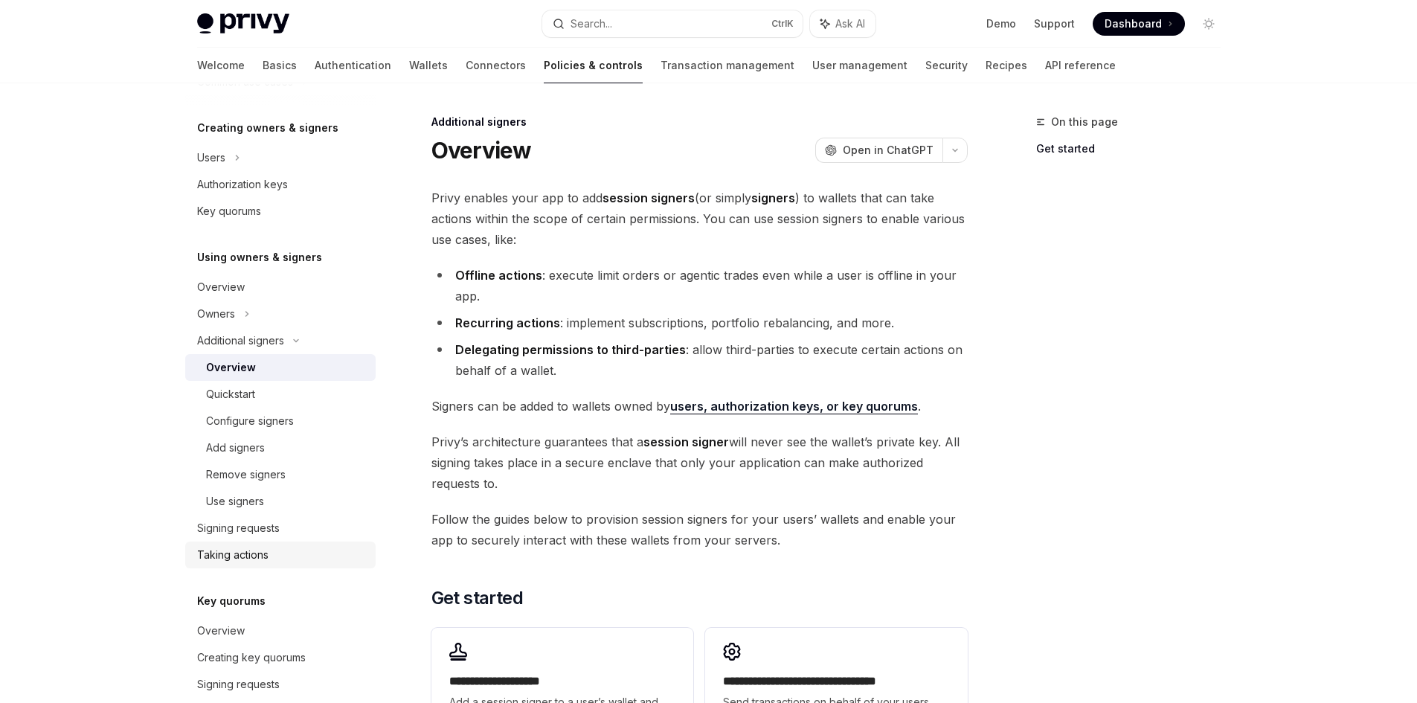
scroll to position [372, 0]
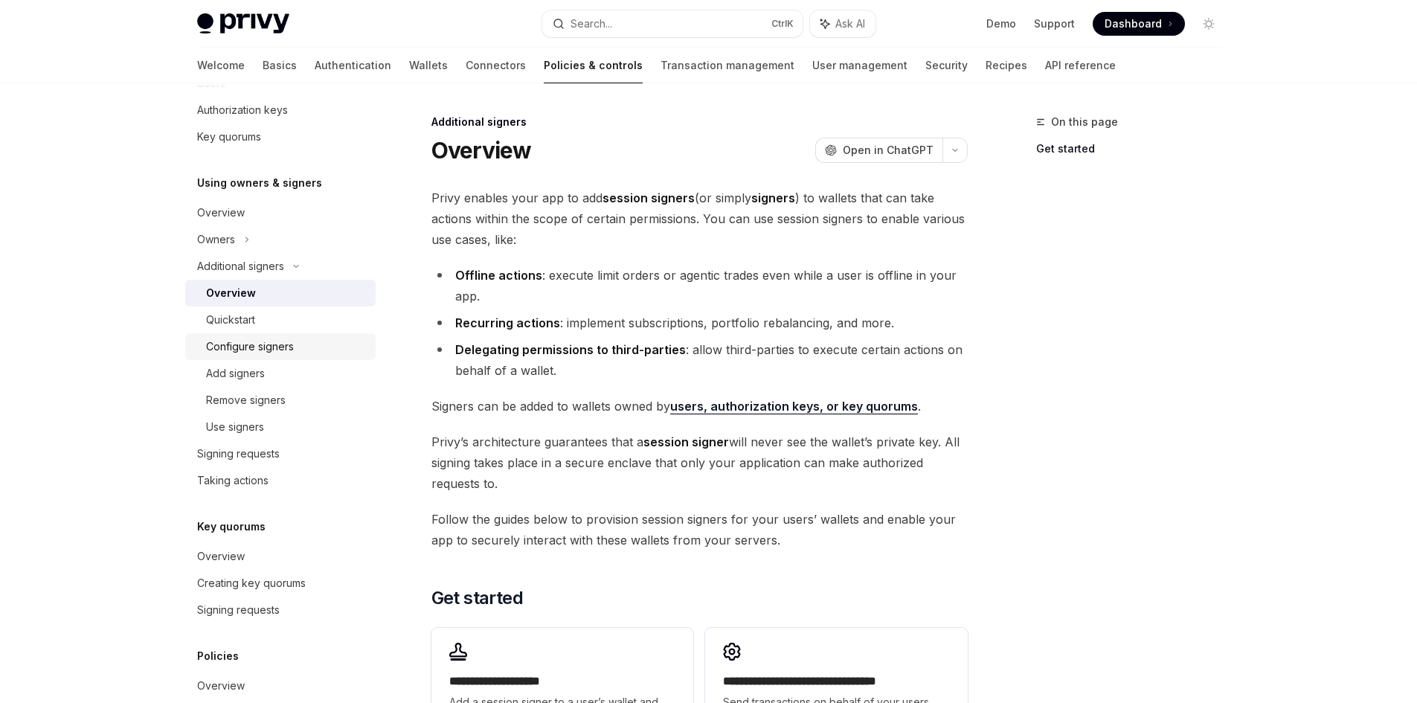
click at [274, 335] on link "Configure signers" at bounding box center [280, 346] width 190 height 27
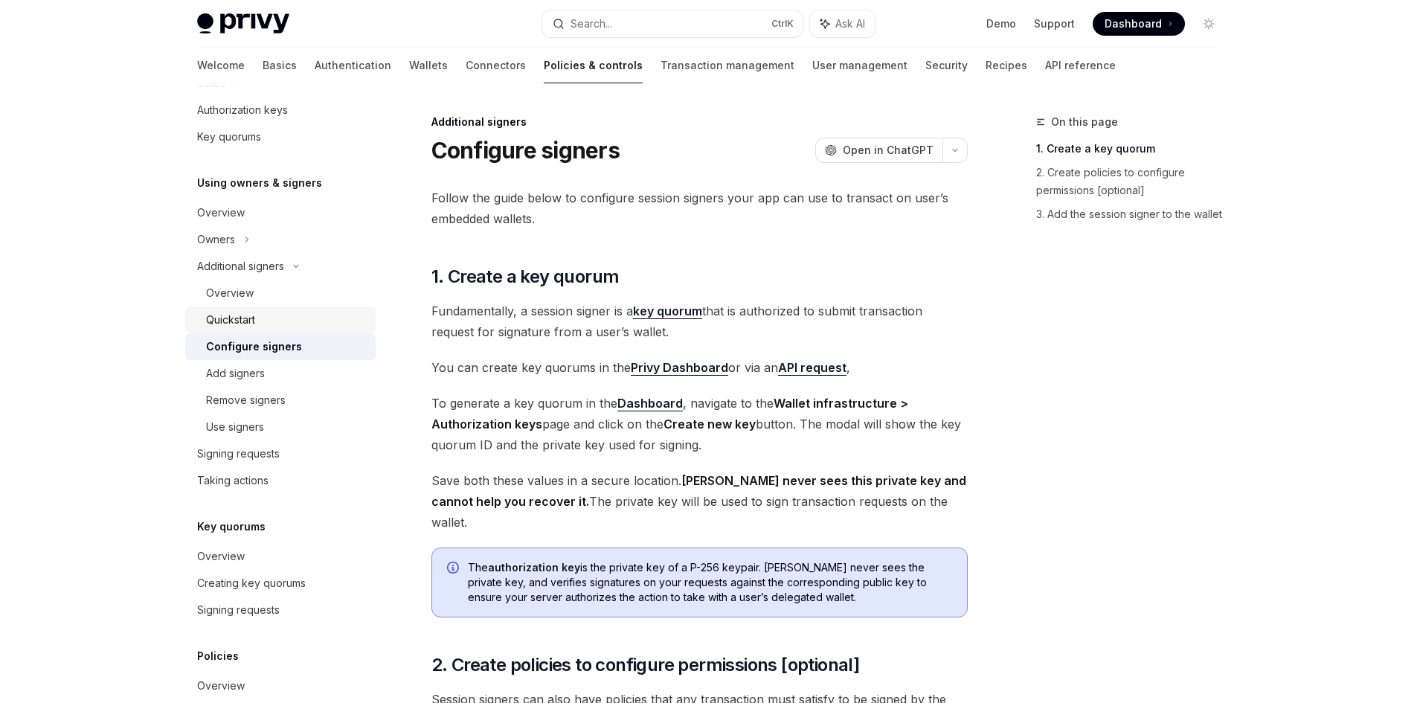
click at [279, 315] on div "Quickstart" at bounding box center [286, 320] width 161 height 18
type textarea "*"
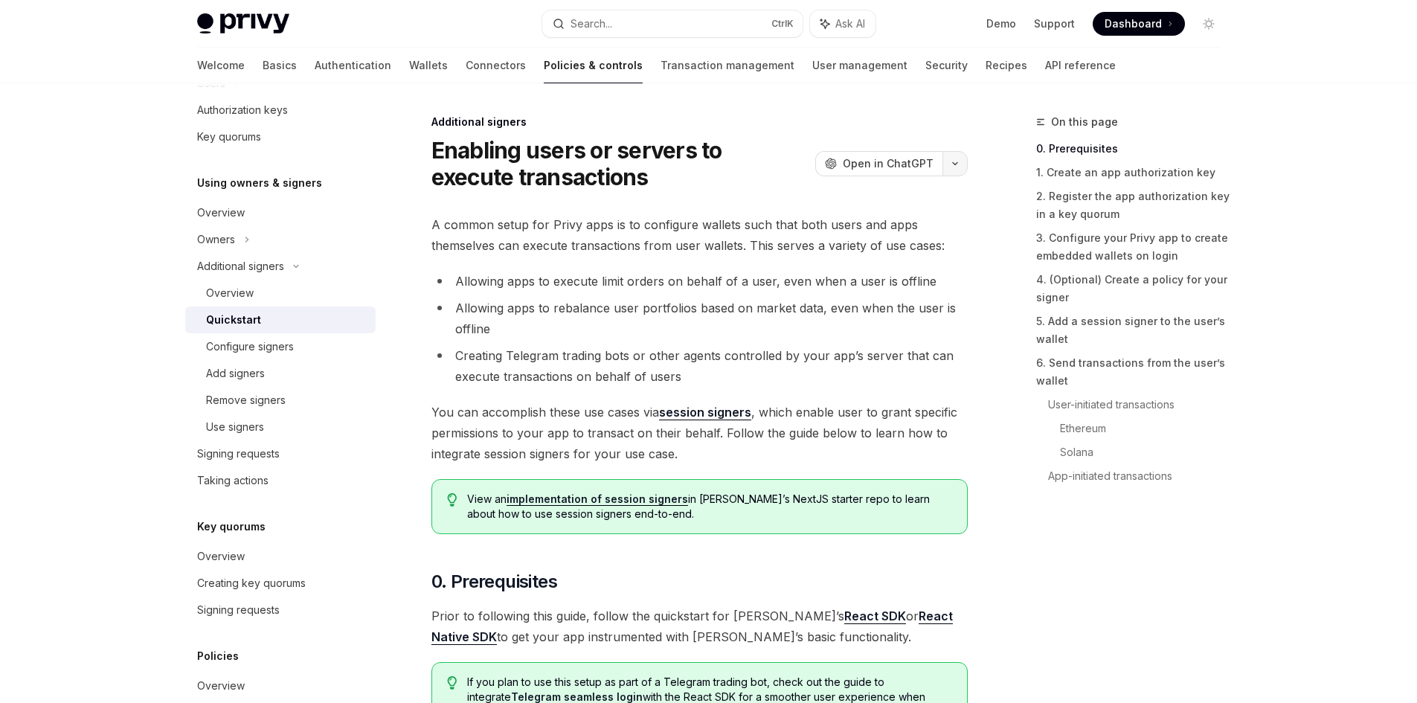
click at [963, 158] on button "button" at bounding box center [954, 163] width 25 height 25
click at [962, 159] on button "button" at bounding box center [954, 163] width 25 height 25
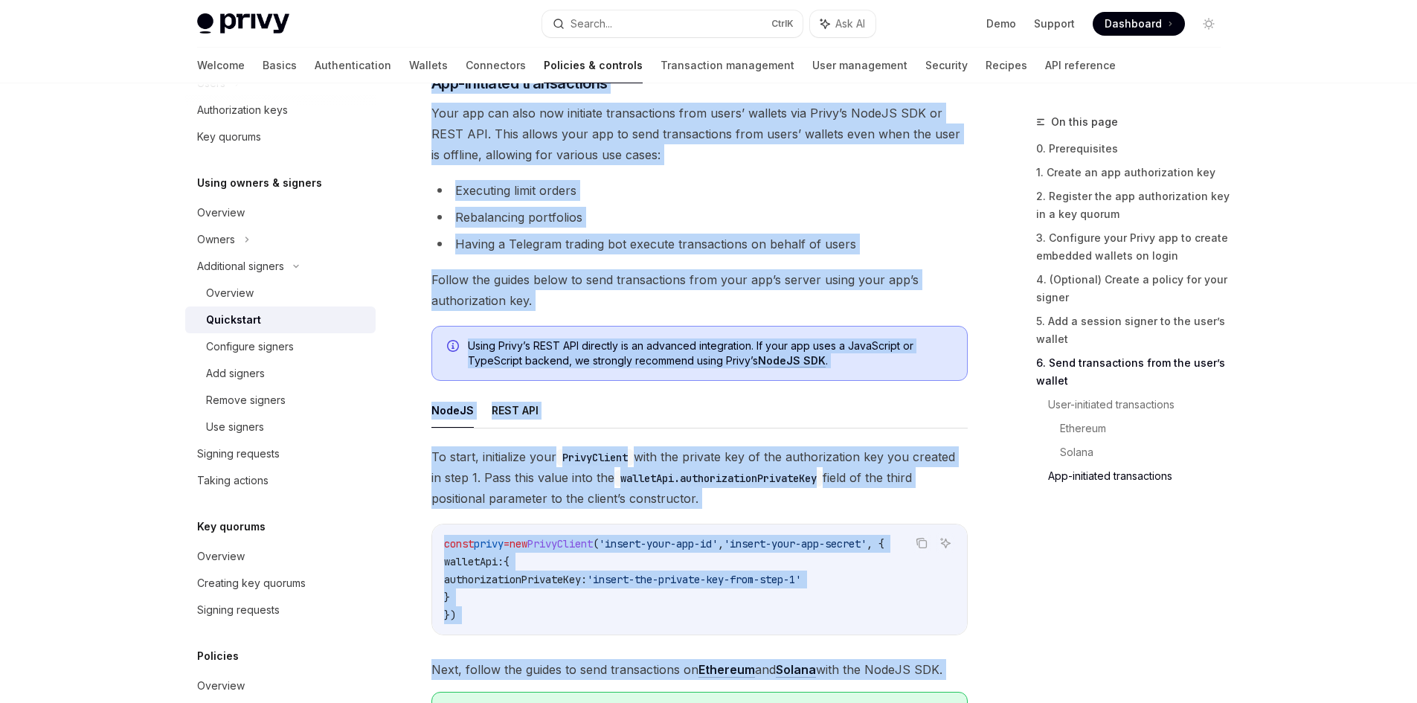
scroll to position [3845, 0]
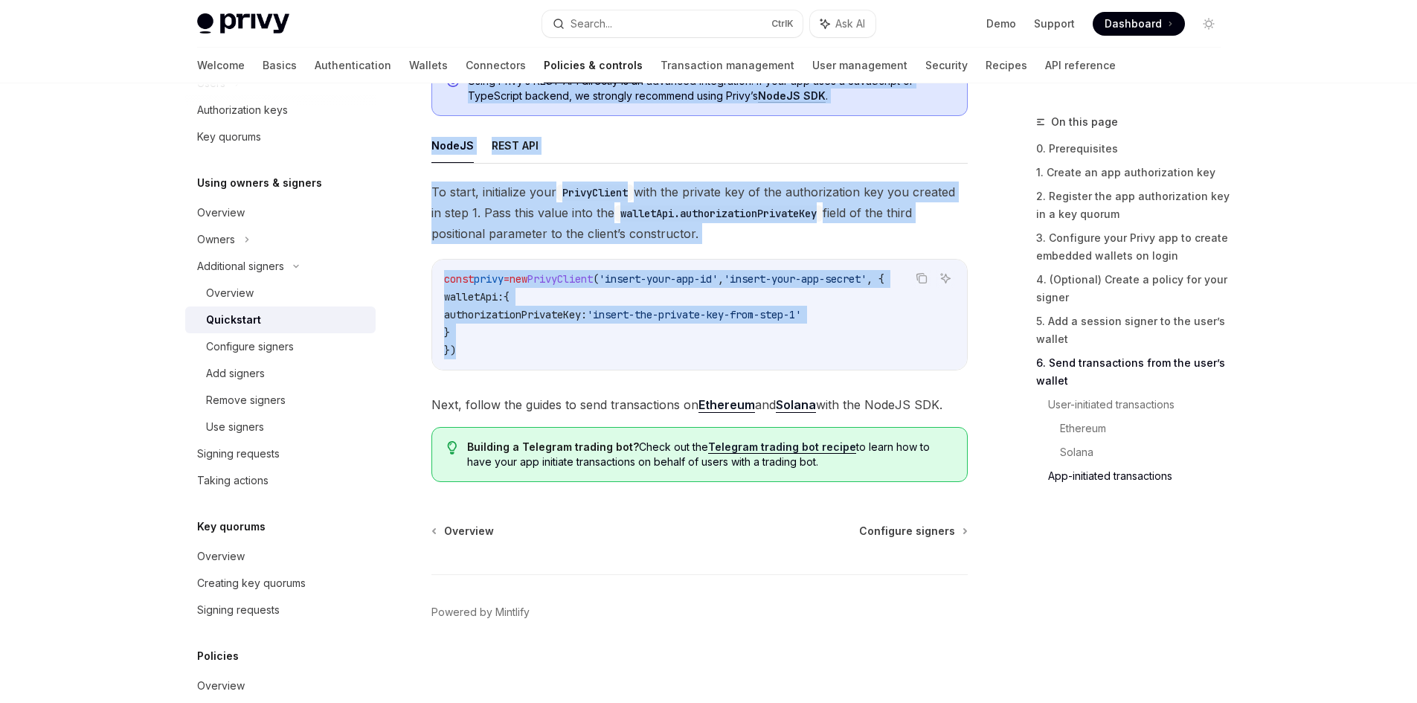
drag, startPoint x: 443, startPoint y: 144, endPoint x: 955, endPoint y: 335, distance: 546.4
copy div "nabling users or servers to execute transactions OpenAI Open in ChatGPT OpenAI …"
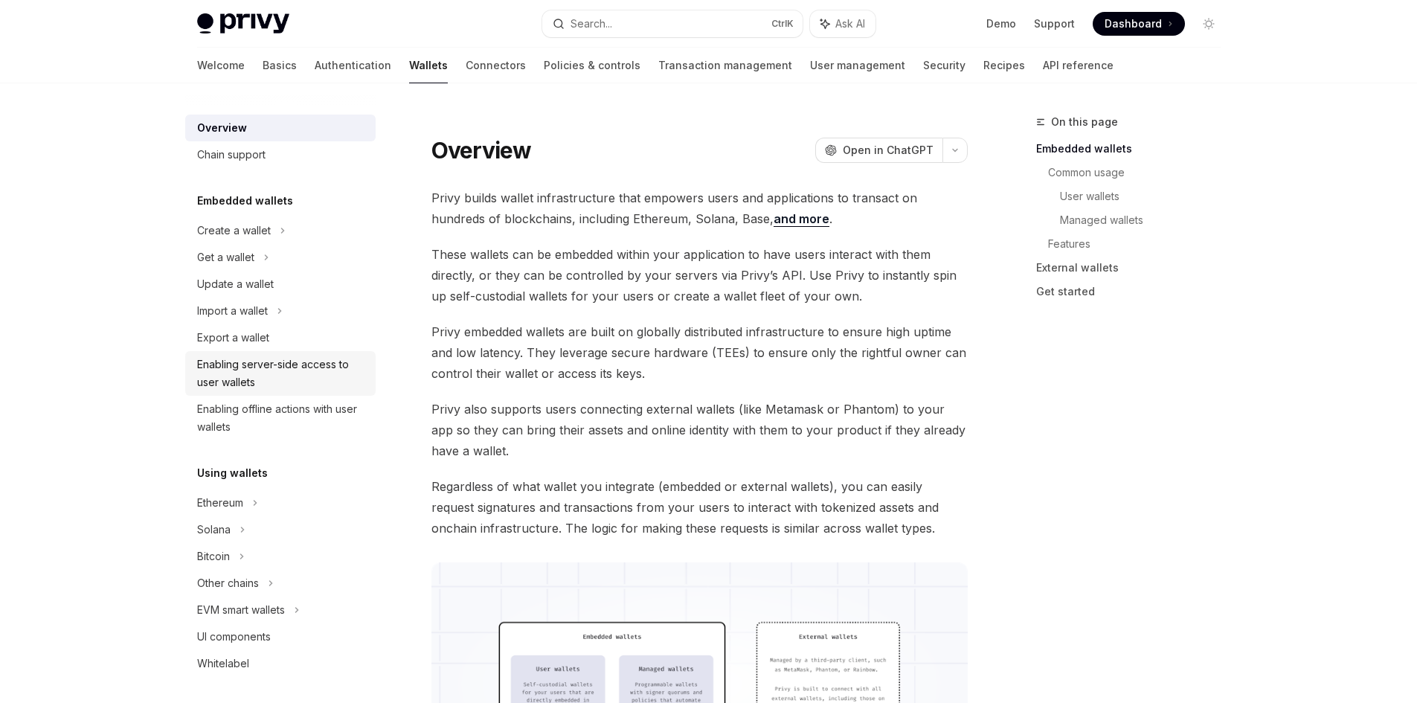
click at [294, 370] on div "Enabling server-side access to user wallets" at bounding box center [282, 373] width 170 height 36
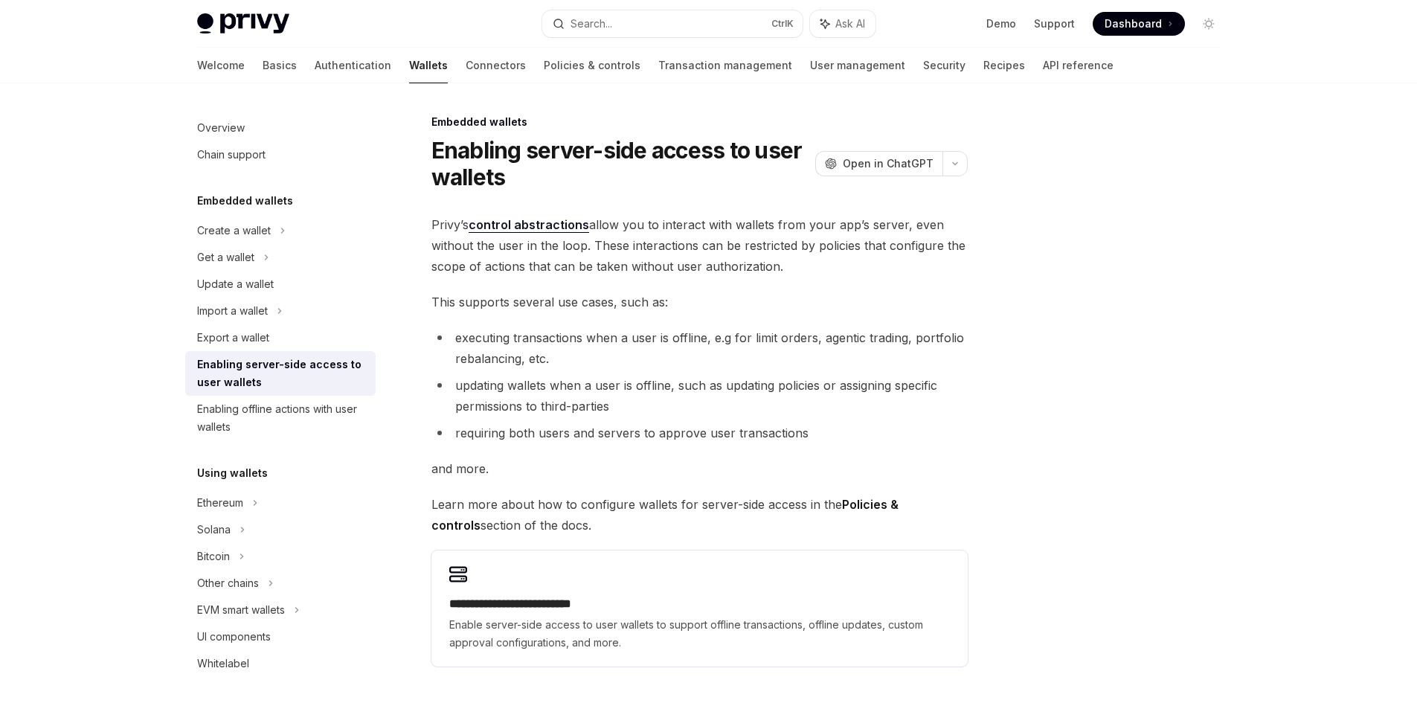
click at [673, 458] on span "and more." at bounding box center [699, 468] width 536 height 21
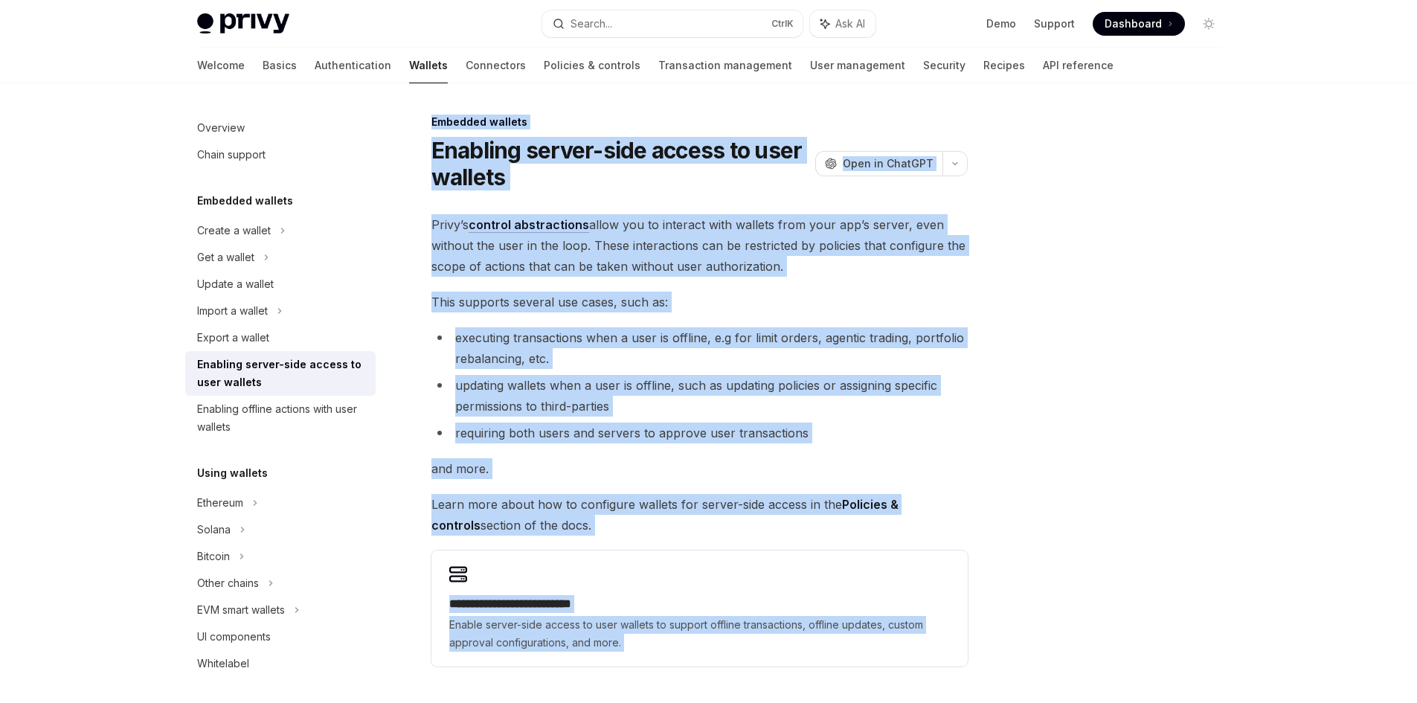
scroll to position [184, 0]
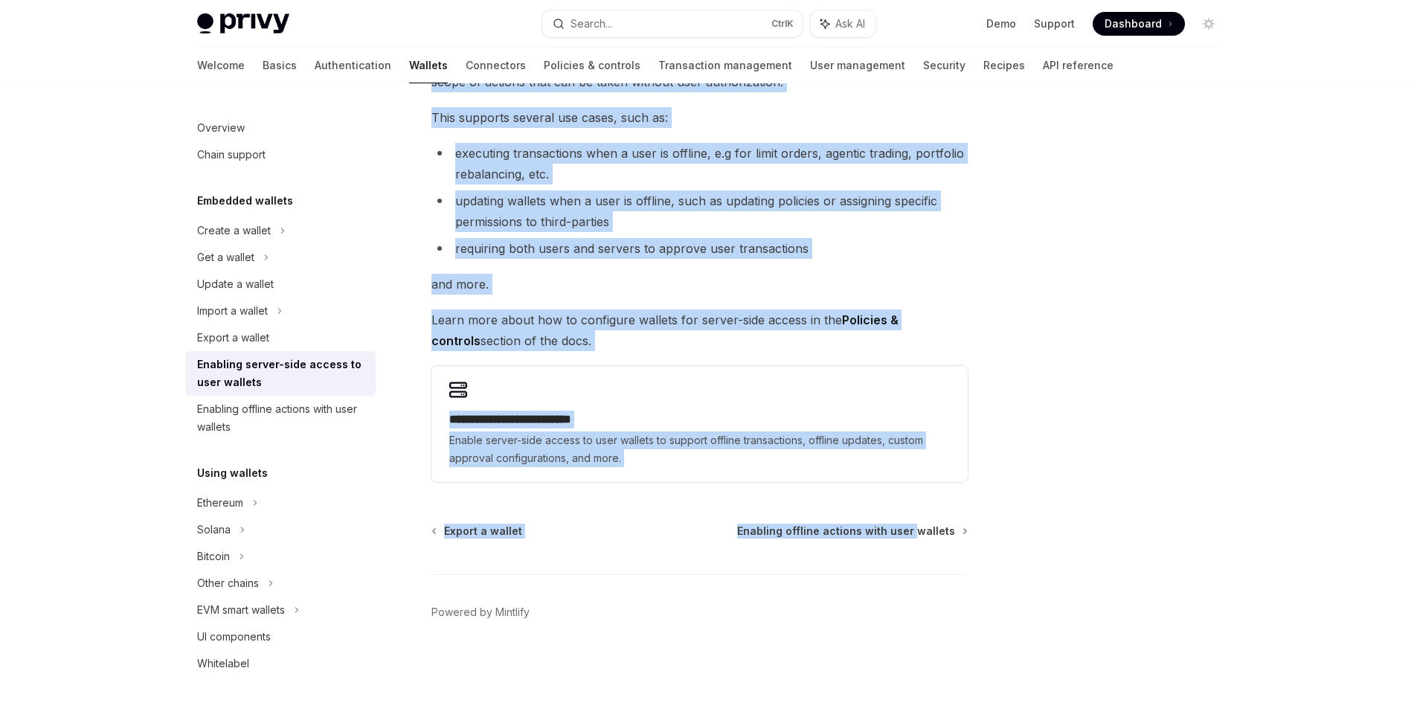
drag, startPoint x: 434, startPoint y: 120, endPoint x: 916, endPoint y: 346, distance: 532.3
click at [916, 346] on div "**********" at bounding box center [559, 316] width 821 height 774
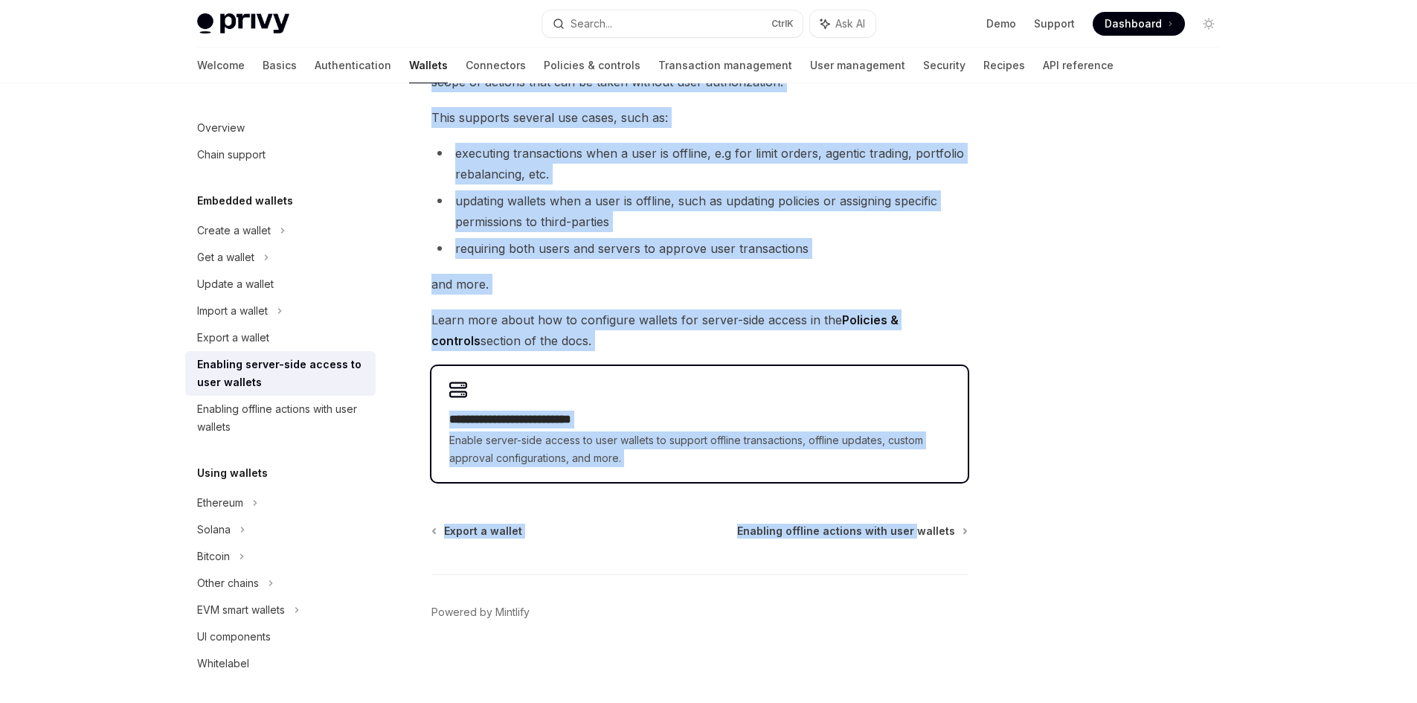
click at [680, 437] on span "Enable server-side access to user wallets to support offline transactions, offl…" at bounding box center [699, 449] width 500 height 36
type textarea "*"
